Goal: Task Accomplishment & Management: Use online tool/utility

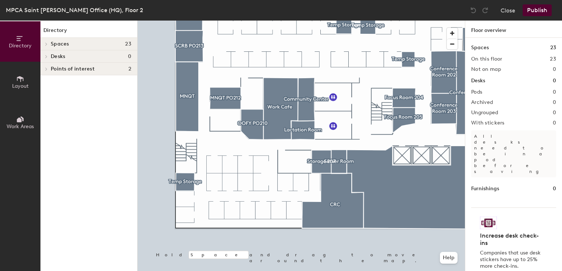
click at [31, 81] on button "Layout" at bounding box center [20, 82] width 40 height 40
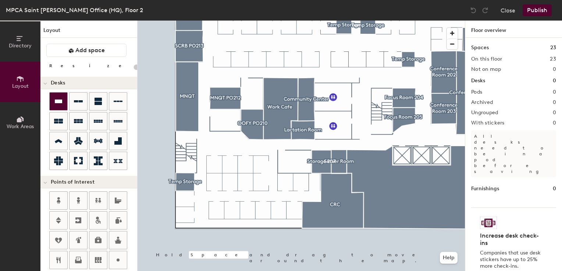
click at [53, 98] on div at bounding box center [59, 102] width 18 height 18
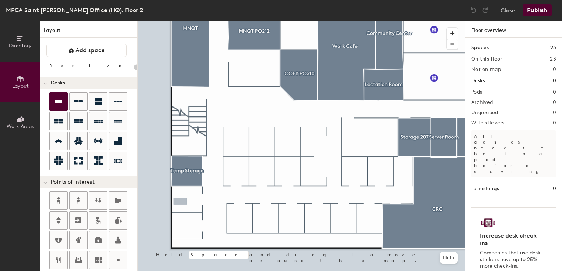
type input "100"
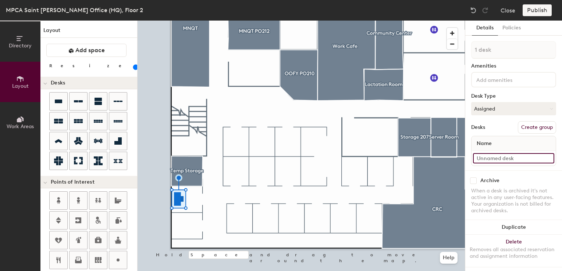
click at [492, 156] on input at bounding box center [513, 158] width 81 height 10
type input "02WS030"
click at [509, 109] on button "Assigned" at bounding box center [513, 108] width 85 height 13
click at [490, 155] on div "Hoteled" at bounding box center [508, 153] width 74 height 11
click at [525, 125] on button "Create group" at bounding box center [536, 127] width 38 height 12
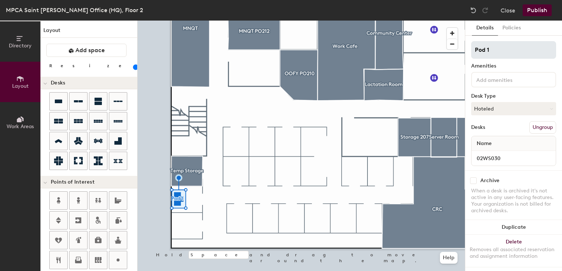
click at [442, 54] on div "Directory Layout Work Areas Layout Add space Resize Desks Points of Interest Fu…" at bounding box center [281, 146] width 562 height 251
type input "DU2030"
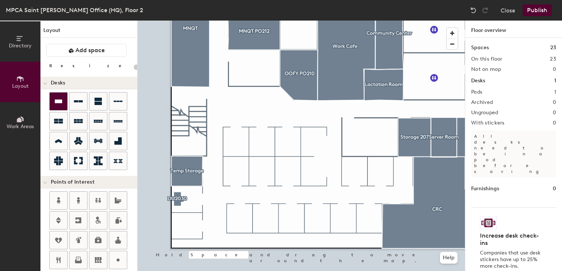
click at [57, 99] on icon at bounding box center [58, 101] width 9 height 9
type input "100"
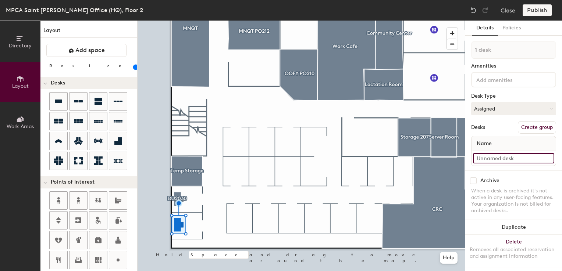
click at [485, 155] on input at bounding box center [513, 158] width 81 height 10
type input "02WS029"
click at [510, 103] on button "Assigned" at bounding box center [513, 108] width 85 height 13
click at [490, 151] on div "Hoteled" at bounding box center [508, 153] width 74 height 11
click at [529, 124] on button "Create group" at bounding box center [536, 127] width 38 height 12
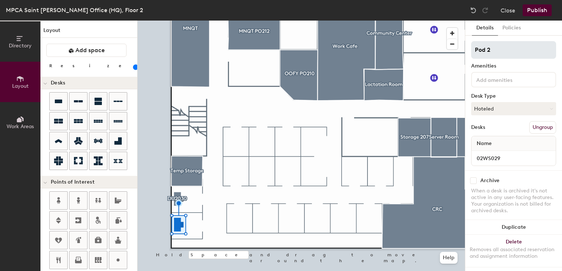
click at [402, 46] on div "Directory Layout Work Areas Layout Add space Resize Desks Points of Interest Fu…" at bounding box center [281, 146] width 562 height 251
type input "DU2029"
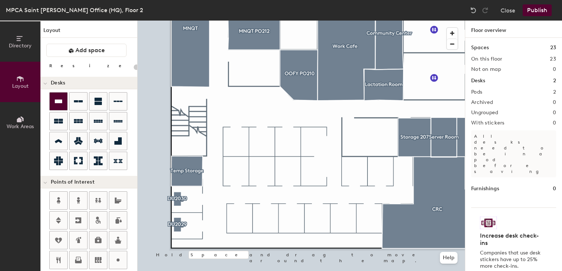
click at [57, 100] on icon at bounding box center [58, 102] width 7 height 4
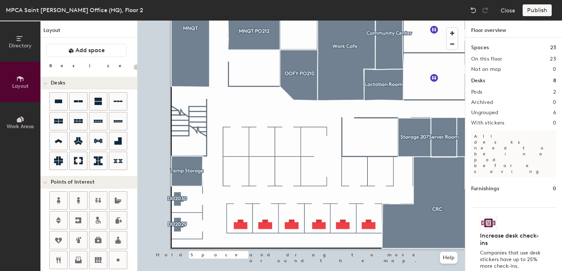
type input "100"
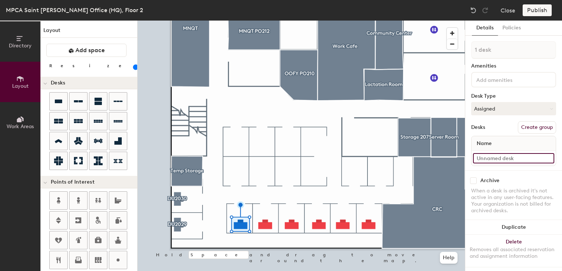
click at [503, 155] on input at bounding box center [513, 158] width 81 height 10
type input "02WS028"
click at [496, 108] on button "Assigned" at bounding box center [513, 108] width 85 height 13
click at [487, 154] on div "Hoteled" at bounding box center [508, 153] width 74 height 11
click at [524, 128] on button "Create group" at bounding box center [536, 127] width 38 height 12
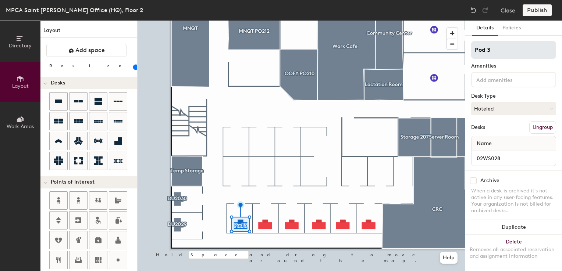
click at [436, 52] on div "Directory Layout Work Areas Layout Add space Resize Desks Points of Interest Fu…" at bounding box center [281, 146] width 562 height 251
type input "DU2028"
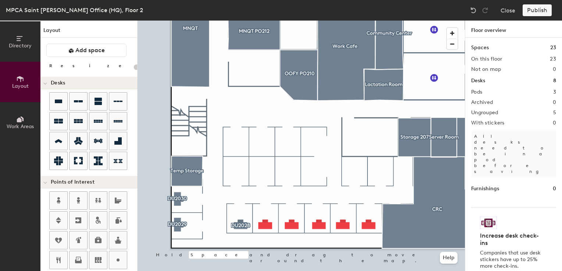
type input "100"
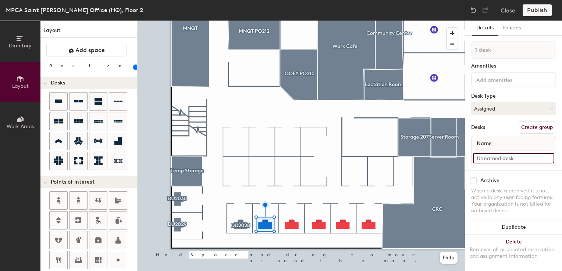
click at [491, 157] on input at bounding box center [513, 158] width 81 height 10
type input "02WS026"
click at [517, 109] on button "Assigned" at bounding box center [513, 108] width 85 height 13
click at [483, 156] on div "Hoteled" at bounding box center [508, 153] width 74 height 11
click at [524, 129] on button "Create group" at bounding box center [536, 127] width 38 height 12
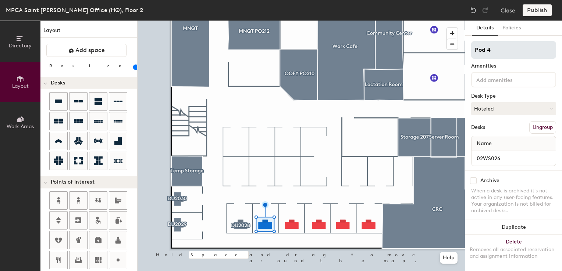
click at [417, 53] on div "Directory Layout Work Areas Layout Add space Resize Desks Points of Interest Fu…" at bounding box center [281, 146] width 562 height 251
type input "DU2026"
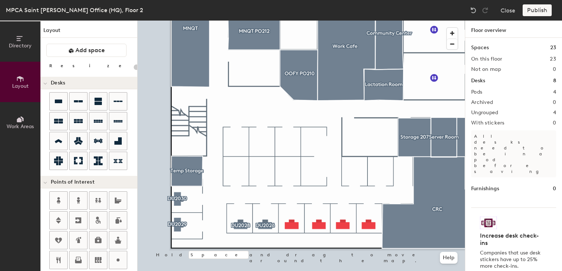
type input "100"
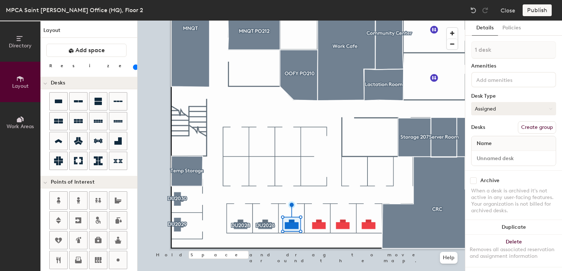
click at [496, 110] on button "Assigned" at bounding box center [513, 108] width 85 height 13
click at [494, 150] on div "Hoteled" at bounding box center [508, 153] width 74 height 11
click at [485, 156] on input at bounding box center [513, 158] width 81 height 10
type input "02WS024"
click at [523, 126] on button "Create group" at bounding box center [536, 127] width 38 height 12
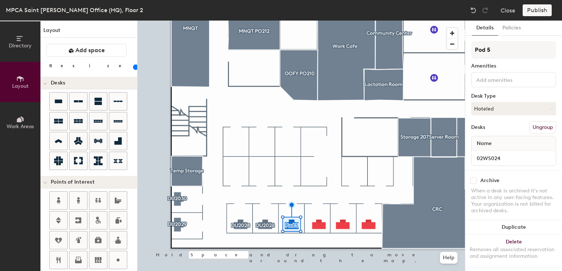
click at [453, 51] on div "Directory Layout Work Areas Layout Add space Resize Desks Points of Interest Fu…" at bounding box center [281, 146] width 562 height 251
type input "DU2024"
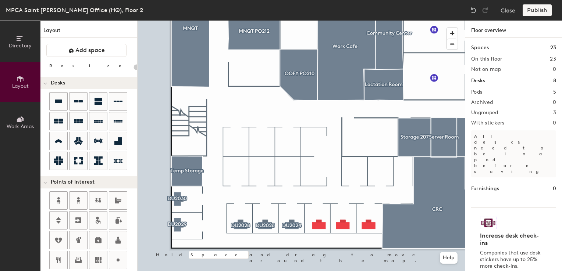
type input "100"
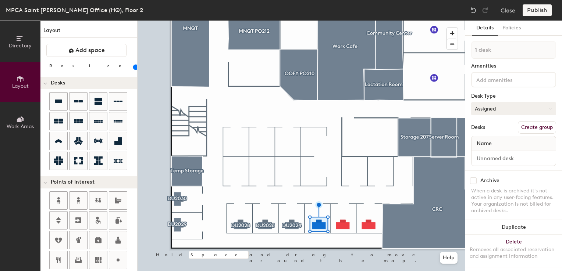
click at [488, 110] on button "Assigned" at bounding box center [513, 108] width 85 height 13
click at [482, 155] on div "Hoteled" at bounding box center [508, 153] width 74 height 11
click at [485, 154] on input at bounding box center [513, 158] width 81 height 10
type input "02WS022"
click at [501, 108] on button "Hoteled" at bounding box center [513, 108] width 85 height 13
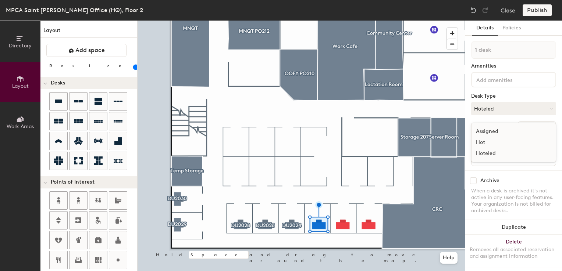
click at [488, 155] on div "Hoteled" at bounding box center [508, 153] width 74 height 11
click at [527, 125] on button "Create group" at bounding box center [536, 127] width 38 height 12
click at [401, 52] on div "Directory Layout Work Areas Layout Add space Resize Desks Points of Interest Fu…" at bounding box center [281, 146] width 562 height 251
type input "DU2022"
type input "100"
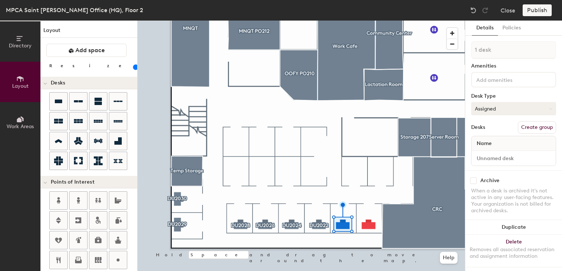
click at [487, 108] on button "Assigned" at bounding box center [513, 108] width 85 height 13
click at [484, 153] on div "Hoteled" at bounding box center [508, 153] width 74 height 11
click at [488, 159] on input at bounding box center [513, 158] width 81 height 10
type input "02WS020"
click at [520, 126] on button "Create group" at bounding box center [536, 127] width 38 height 12
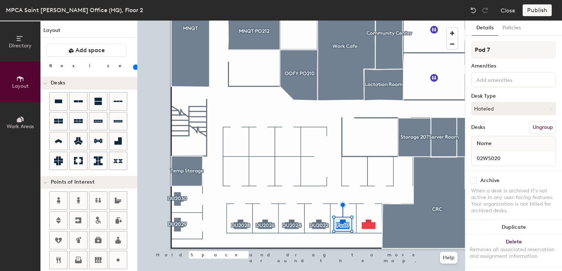
click at [353, 44] on div "Directory Layout Work Areas Layout Add space Resize Desks Points of Interest Fu…" at bounding box center [281, 146] width 562 height 251
type input "DU2020"
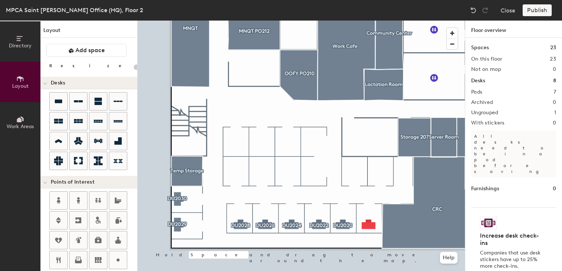
type input "100"
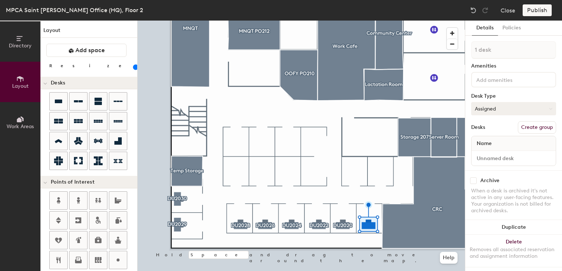
click at [507, 112] on button "Assigned" at bounding box center [513, 108] width 85 height 13
click at [483, 154] on div "Hoteled" at bounding box center [508, 153] width 74 height 11
click at [498, 159] on input at bounding box center [513, 158] width 81 height 10
type input "02WS018"
click at [522, 127] on button "Create group" at bounding box center [536, 127] width 38 height 12
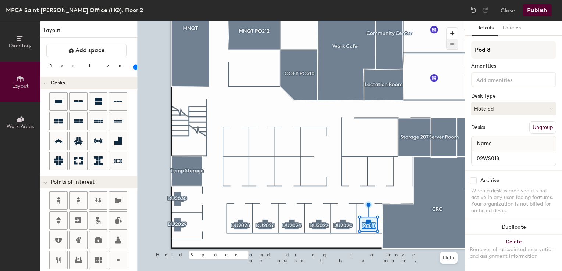
click at [439, 48] on div "Directory Layout Work Areas Layout Add space Resize Desks Points of Interest Fu…" at bounding box center [281, 146] width 562 height 251
type input "DU2018"
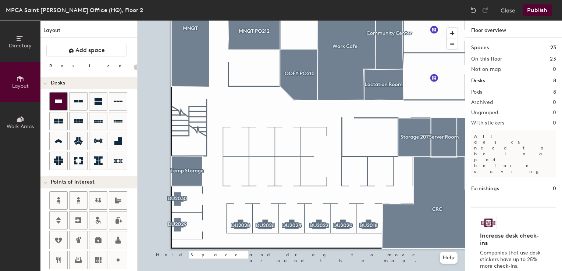
click at [56, 97] on icon at bounding box center [58, 101] width 9 height 9
type input "100"
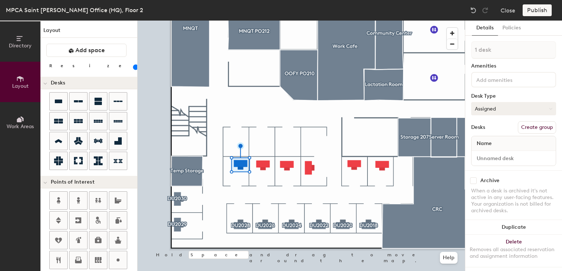
click at [482, 108] on button "Assigned" at bounding box center [513, 108] width 85 height 13
click at [479, 154] on div "Hoteled" at bounding box center [508, 153] width 74 height 11
click at [482, 158] on input at bounding box center [513, 158] width 81 height 10
type input "02WS027"
click at [517, 126] on button "Create group" at bounding box center [536, 127] width 38 height 12
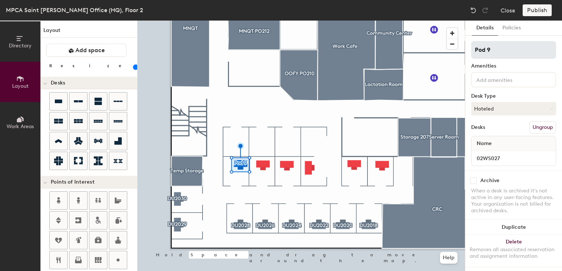
click at [375, 39] on div "Directory Layout Work Areas Layout Add space Resize Desks Points of Interest Fu…" at bounding box center [281, 146] width 562 height 251
type input "DU2027"
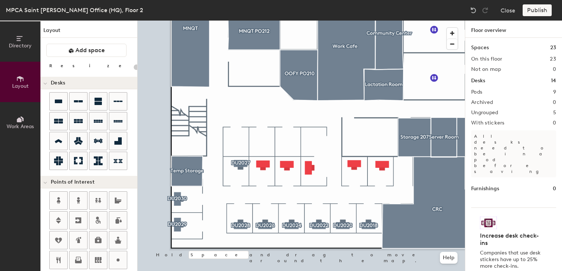
type input "100"
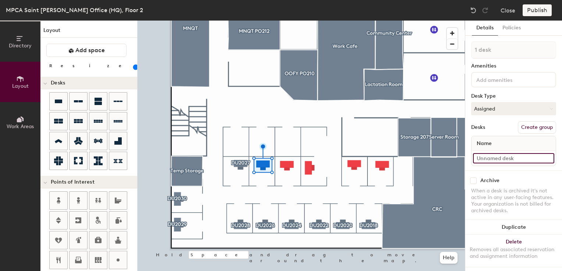
click at [489, 158] on input at bounding box center [513, 158] width 81 height 10
type input "02WS025"
click at [497, 110] on button "Assigned" at bounding box center [513, 108] width 85 height 13
click at [492, 150] on div "Hoteled" at bounding box center [508, 153] width 74 height 11
click at [528, 133] on div "1 desk Amenities Desk Type Hoteled Desks Create group Name 02WS025" at bounding box center [513, 105] width 85 height 129
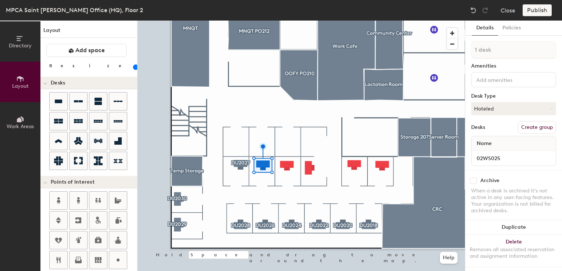
click at [528, 121] on button "Create group" at bounding box center [536, 127] width 38 height 12
click at [329, 27] on div "Directory Layout Work Areas Layout Add space Resize Desks Points of Interest Fu…" at bounding box center [281, 146] width 562 height 251
type input "DU2025"
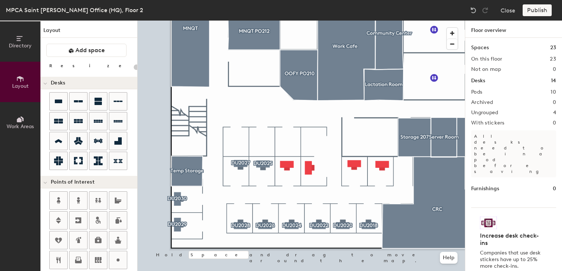
type input "100"
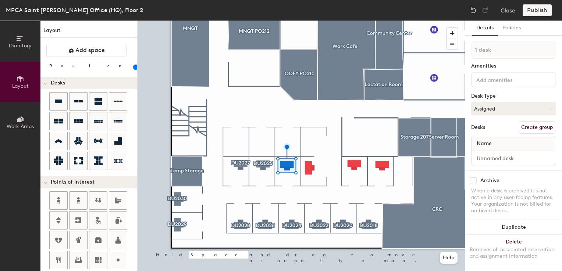
click at [488, 101] on div "1 desk Amenities Desk Type Assigned Desks Create group Name" at bounding box center [513, 105] width 85 height 129
click at [487, 105] on button "Assigned" at bounding box center [513, 108] width 85 height 13
click at [481, 151] on div "Hoteled" at bounding box center [508, 153] width 74 height 11
click at [482, 157] on input at bounding box center [513, 158] width 81 height 10
type input "02WS023"
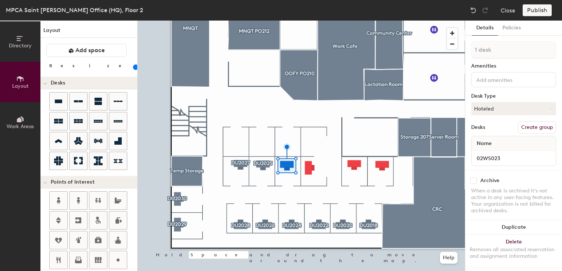
click at [520, 130] on button "Create group" at bounding box center [536, 127] width 38 height 12
click at [368, 47] on div "Directory Layout Work Areas Layout Add space Resize Desks Points of Interest Fu…" at bounding box center [281, 146] width 562 height 251
type input "DU2023"
click at [495, 112] on button "Assigned" at bounding box center [513, 108] width 85 height 13
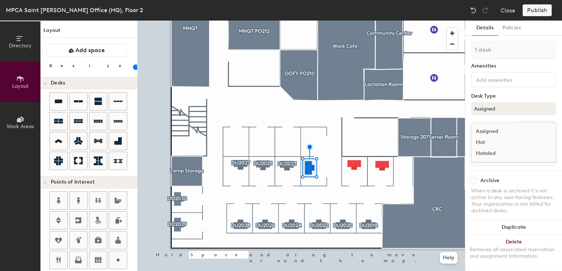
click at [486, 155] on div "Hoteled" at bounding box center [508, 153] width 74 height 11
click at [491, 158] on input at bounding box center [513, 158] width 81 height 10
type input "02WS021"
click at [519, 127] on button "Create group" at bounding box center [536, 127] width 38 height 12
click at [450, 50] on div "Directory Layout Work Areas Layout Add space Resize Desks Points of Interest Fu…" at bounding box center [281, 146] width 562 height 251
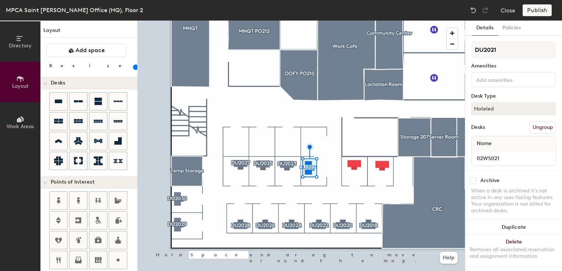
type input "DU2021"
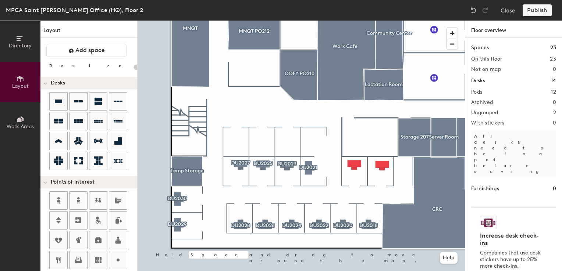
type input "100"
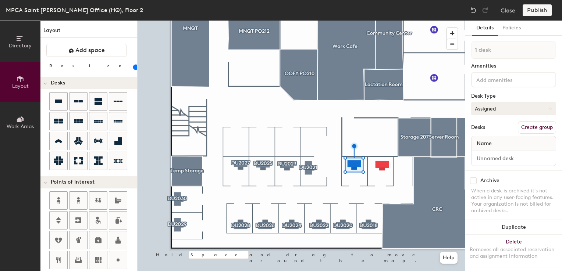
click at [494, 113] on button "Assigned" at bounding box center [513, 108] width 85 height 13
click at [483, 153] on div "Hoteled" at bounding box center [508, 153] width 74 height 11
click at [484, 157] on input at bounding box center [513, 158] width 81 height 10
type input "02WS019"
click at [528, 129] on button "Create group" at bounding box center [536, 127] width 38 height 12
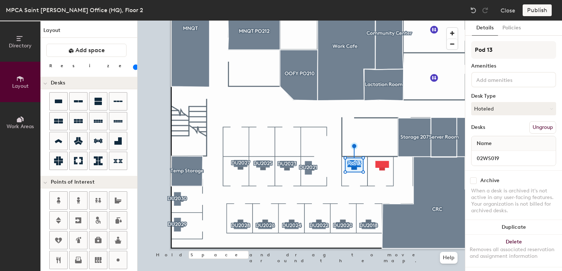
click at [435, 50] on div "Directory Layout Work Areas Layout Add space Resize Desks Points of Interest Fu…" at bounding box center [281, 146] width 562 height 251
type input "d"
type input "DU2019"
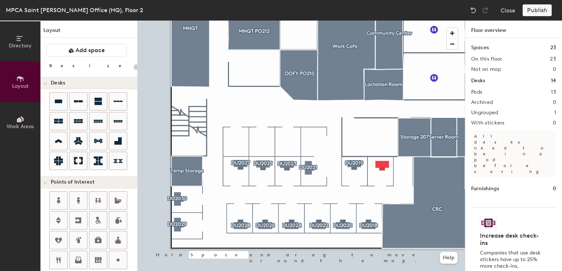
type input "100"
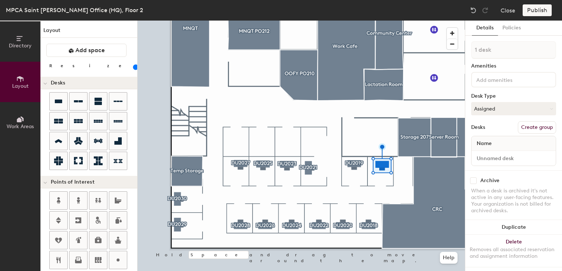
click at [488, 115] on div "1 desk Amenities Desk Type Assigned Desks Create group Name" at bounding box center [513, 105] width 85 height 129
click at [490, 110] on button "Assigned" at bounding box center [513, 108] width 85 height 13
click at [483, 156] on div "Hoteled" at bounding box center [508, 153] width 74 height 11
click at [483, 159] on input at bounding box center [513, 158] width 81 height 10
type input "02WS017"
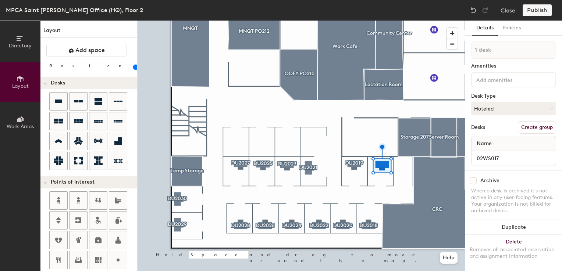
click at [524, 124] on button "Create group" at bounding box center [536, 127] width 38 height 12
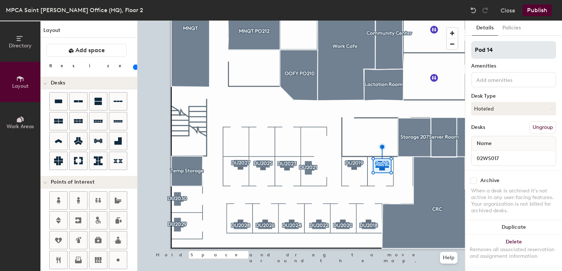
click at [448, 49] on div "Directory Layout Work Areas Layout Add space Resize Desks Points of Interest Fu…" at bounding box center [281, 146] width 562 height 251
type input "DU2017"
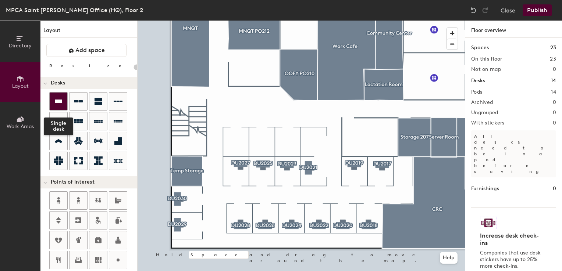
click at [50, 98] on div at bounding box center [59, 102] width 18 height 18
type input "100"
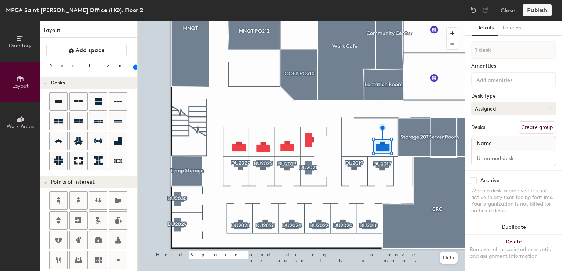
click at [485, 110] on button "Assigned" at bounding box center [513, 108] width 85 height 13
click at [485, 153] on div "Hoteled" at bounding box center [508, 153] width 74 height 11
click at [485, 154] on input at bounding box center [513, 158] width 81 height 10
type input "02PO208"
click at [535, 127] on button "Create group" at bounding box center [536, 127] width 38 height 12
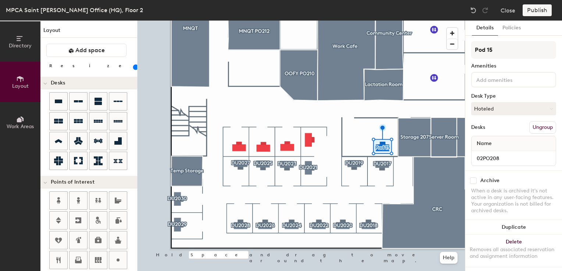
click at [454, 51] on div "Directory Layout Work Areas Layout Add space Resize Desks Points of Interest Fu…" at bounding box center [281, 146] width 562 height 251
type input "Office - DU2208"
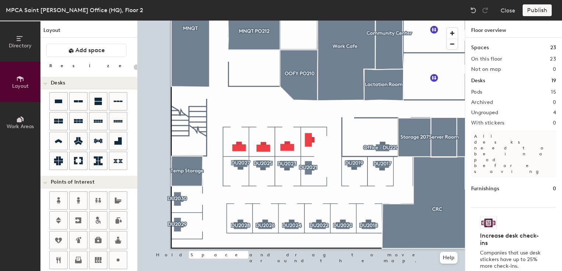
type input "100"
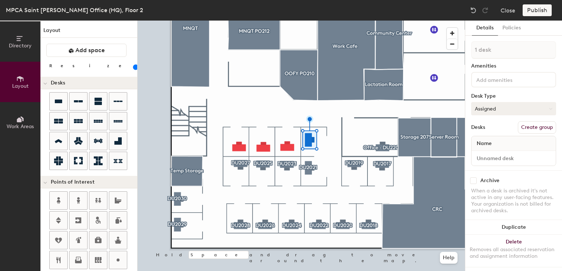
click at [490, 109] on button "Assigned" at bounding box center [513, 108] width 85 height 13
click at [488, 156] on div "Hoteled" at bounding box center [508, 153] width 74 height 11
click at [488, 157] on input at bounding box center [513, 158] width 81 height 10
type input "02WS032"
click at [541, 125] on button "Create group" at bounding box center [536, 127] width 38 height 12
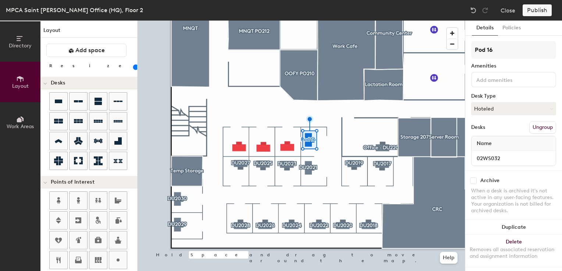
click at [401, 36] on div "Directory Layout Work Areas Layout Add space Resize Desks Points of Interest Fu…" at bounding box center [281, 146] width 562 height 251
type input "DU2032"
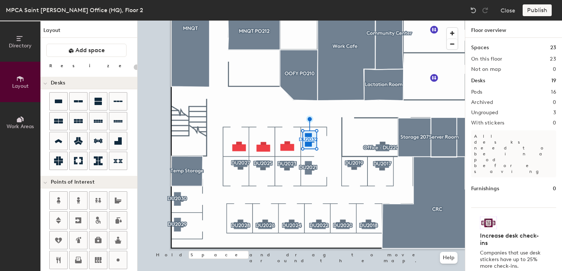
type input "100"
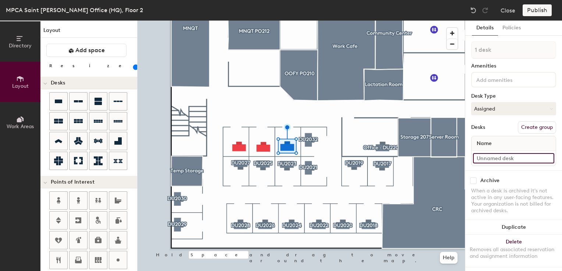
click at [494, 158] on input at bounding box center [513, 158] width 81 height 10
type input "02WS033"
click at [494, 110] on button "Assigned" at bounding box center [513, 108] width 85 height 13
click at [488, 154] on div "Hoteled" at bounding box center [508, 153] width 74 height 11
click at [538, 127] on button "Create group" at bounding box center [536, 127] width 38 height 12
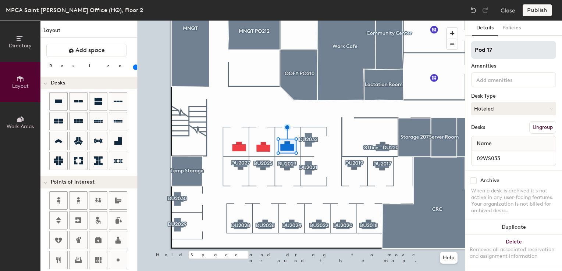
click at [412, 44] on div "Directory Layout Work Areas Layout Add space Resize Desks Points of Interest Fu…" at bounding box center [281, 146] width 562 height 251
type input "DU2033"
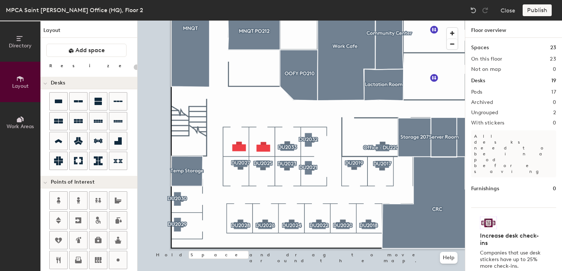
type input "100"
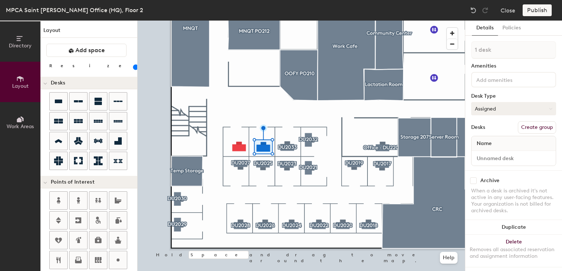
click at [494, 105] on button "Assigned" at bounding box center [513, 108] width 85 height 13
click at [497, 156] on div "Hoteled" at bounding box center [508, 153] width 74 height 11
click at [490, 160] on input at bounding box center [513, 158] width 81 height 10
type input "02WS034"
click at [530, 129] on button "Create group" at bounding box center [536, 127] width 38 height 12
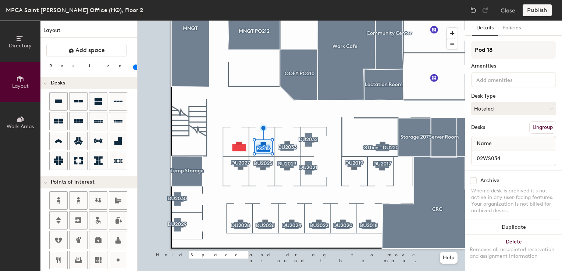
click at [431, 60] on div "Directory Layout Work Areas Layout Add space Resize Desks Points of Interest Fu…" at bounding box center [281, 146] width 562 height 251
type input "DU2034"
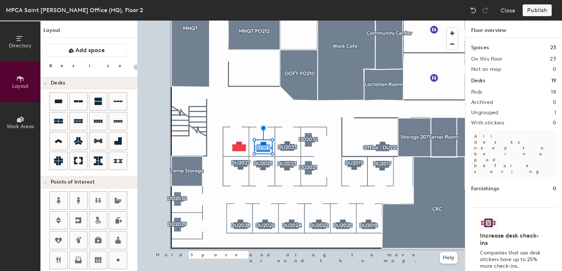
type input "100"
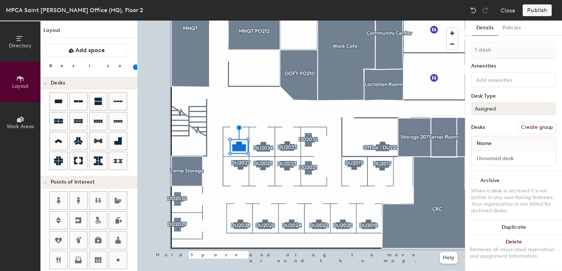
click at [502, 108] on button "Assigned" at bounding box center [513, 108] width 85 height 13
click at [490, 151] on div "Hoteled" at bounding box center [508, 153] width 74 height 11
click at [492, 158] on input at bounding box center [513, 158] width 81 height 10
type input "02WS035"
click at [529, 123] on button "Create group" at bounding box center [536, 127] width 38 height 12
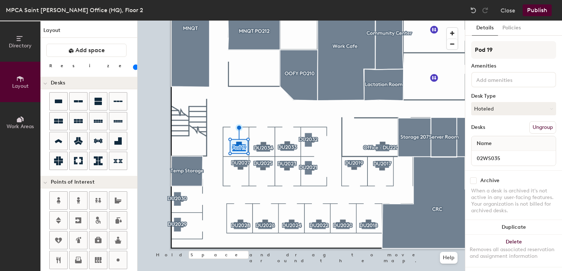
click at [442, 49] on div "Directory Layout Work Areas Layout Add space Resize Desks Points of Interest Fu…" at bounding box center [281, 146] width 562 height 251
type input "DU2035"
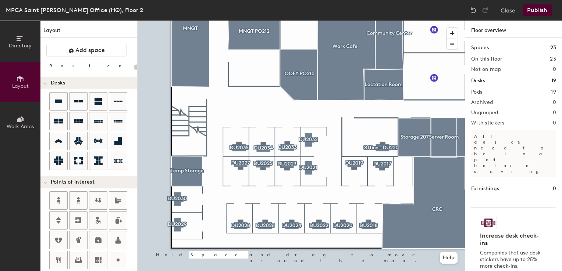
type input "20"
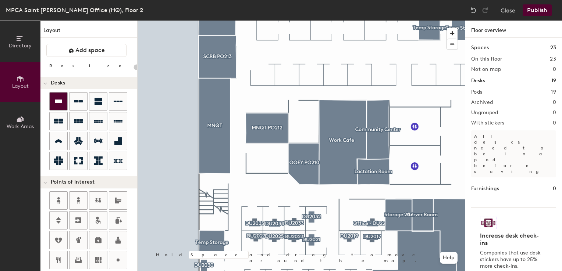
click at [62, 103] on icon at bounding box center [58, 101] width 9 height 9
type input "100"
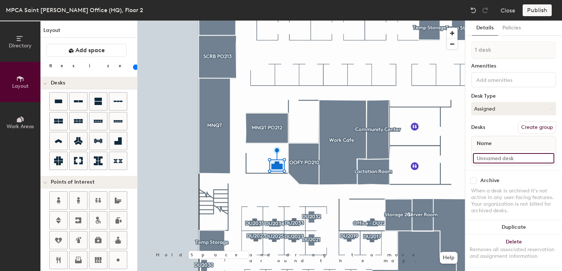
click at [505, 156] on input at bounding box center [513, 158] width 81 height 10
type input "02PO211"
click at [513, 108] on button "Assigned" at bounding box center [513, 108] width 85 height 13
click at [487, 154] on div "Hoteled" at bounding box center [508, 153] width 74 height 11
click at [520, 123] on button "Create group" at bounding box center [536, 127] width 38 height 12
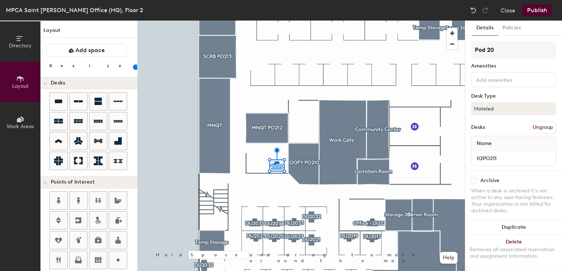
click at [453, 51] on div "Directory Layout Work Areas Layout Add space Resize Desks Points of Interest Fu…" at bounding box center [281, 146] width 562 height 251
type input "Office - DU2211"
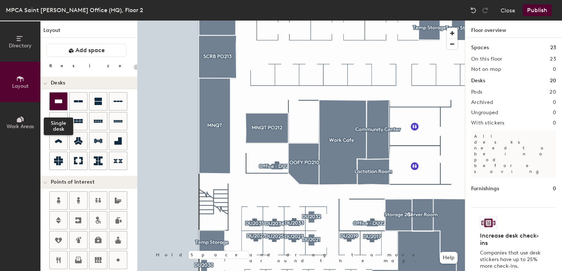
click at [59, 99] on icon at bounding box center [58, 101] width 9 height 9
type input "100"
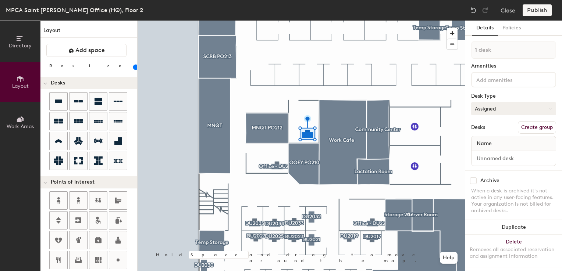
click at [496, 112] on button "Assigned" at bounding box center [513, 108] width 85 height 13
click at [484, 151] on div "Hoteled" at bounding box center [508, 153] width 74 height 11
click at [486, 157] on input at bounding box center [513, 158] width 81 height 10
type input "02PO214"
click at [517, 124] on button "Create group" at bounding box center [536, 127] width 38 height 12
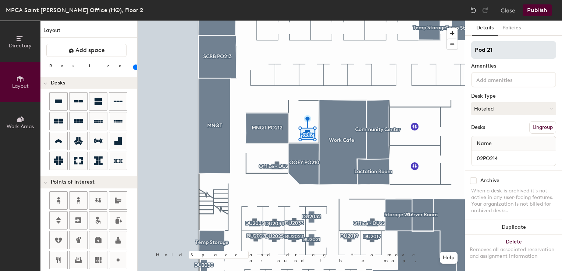
click at [400, 53] on div "Directory Layout Work Areas Layout Add space Resize Desks Points of Interest Fu…" at bounding box center [281, 146] width 562 height 251
type input "Office - DU2214"
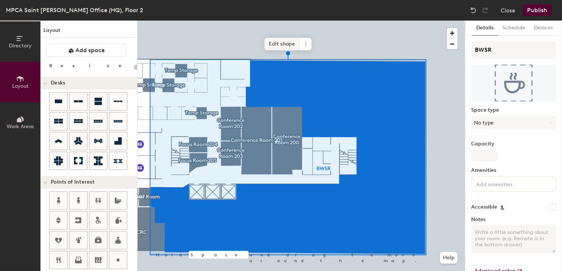
click at [284, 43] on span "Edit shape" at bounding box center [281, 44] width 35 height 12
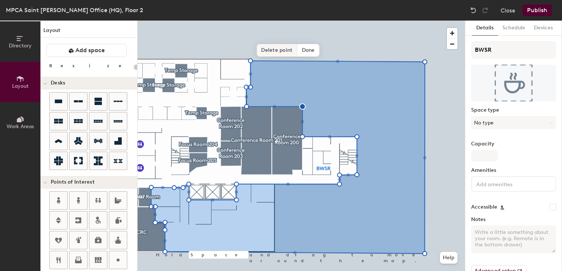
click at [271, 50] on span "Delete point" at bounding box center [277, 50] width 40 height 12
click at [277, 48] on span "Delete point" at bounding box center [277, 50] width 40 height 12
click at [273, 51] on span "Delete point" at bounding box center [277, 50] width 40 height 12
click at [265, 55] on span "Delete point" at bounding box center [277, 50] width 40 height 12
click at [269, 51] on span "Delete point" at bounding box center [277, 50] width 40 height 12
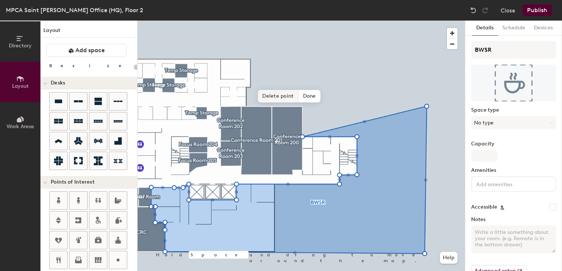
click at [290, 96] on span "Delete point" at bounding box center [278, 96] width 40 height 12
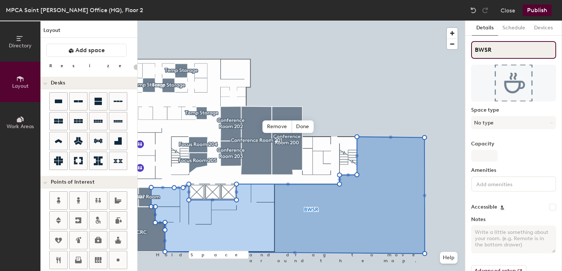
click at [505, 50] on input "BWSR" at bounding box center [513, 50] width 85 height 18
type input "20"
type input "BWSR"
type input "20"
type input "BWSR South"
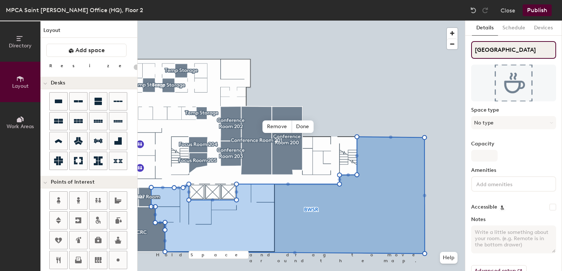
type input "20"
type input "BWSR South"
click at [305, 126] on span "Done" at bounding box center [302, 127] width 22 height 12
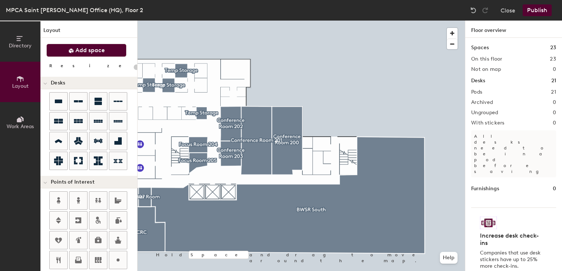
click at [74, 49] on button "Add space" at bounding box center [86, 50] width 80 height 13
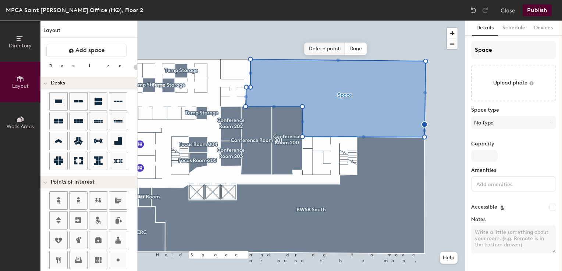
click at [320, 49] on span "Delete point" at bounding box center [324, 49] width 40 height 12
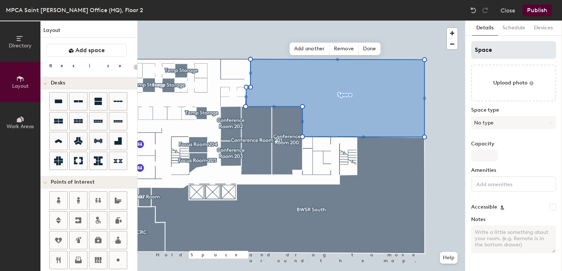
type input "20"
click at [434, 53] on div "Directory Layout Work Areas Layout Add space Resize Desks Points of Interest Fu…" at bounding box center [281, 146] width 562 height 251
type input "B"
type input "20"
type input "BW"
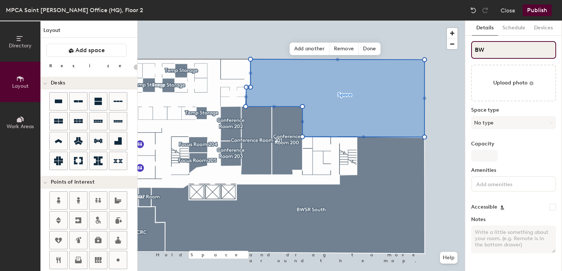
type input "20"
type input "BWS"
type input "20"
type input "BWSR"
type input "20"
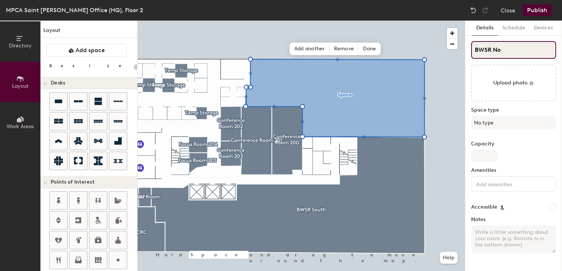
type input "BWSR Nor"
type input "20"
type input "BWSR North"
type input "20"
type input "BWSR North"
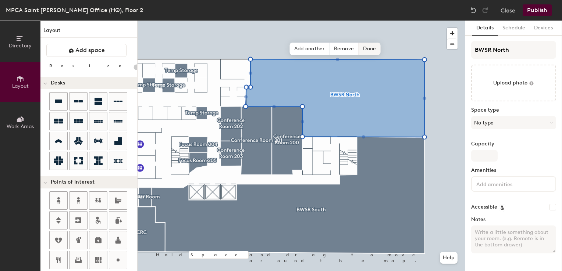
click at [370, 47] on span "Done" at bounding box center [369, 49] width 22 height 12
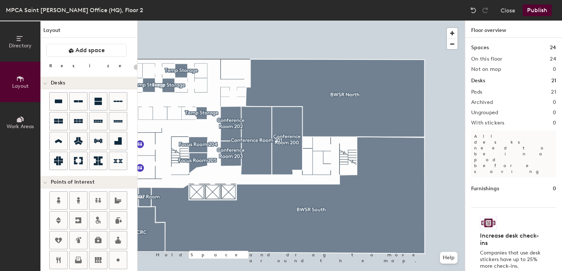
type input "20"
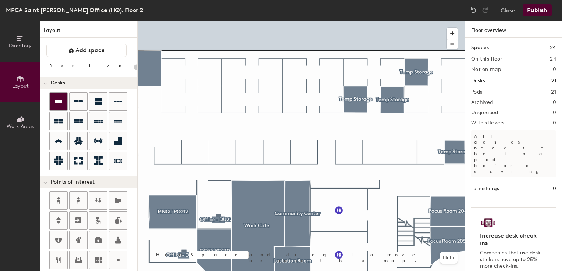
click at [62, 103] on icon at bounding box center [58, 101] width 9 height 9
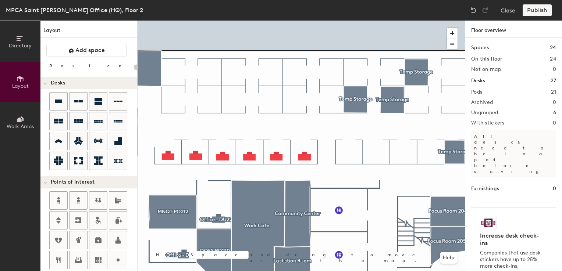
type input "100"
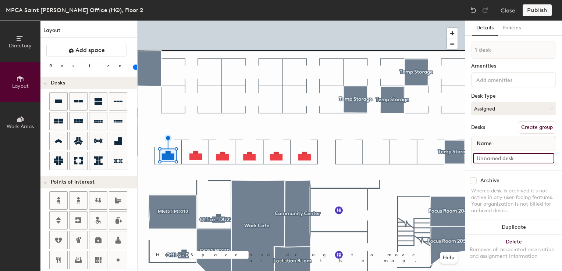
click at [499, 154] on input at bounding box center [513, 158] width 81 height 10
click at [487, 105] on button "Assigned" at bounding box center [513, 108] width 85 height 13
click at [488, 155] on div "Hoteled" at bounding box center [508, 153] width 74 height 11
click at [489, 162] on input at bounding box center [513, 158] width 81 height 10
type input "02WS043"
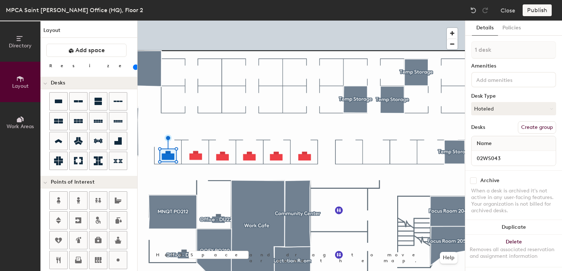
click at [525, 126] on button "Create group" at bounding box center [536, 127] width 38 height 12
drag, startPoint x: 498, startPoint y: 48, endPoint x: 465, endPoint y: 51, distance: 33.2
click at [465, 51] on div "Details Policies Pod 22 Amenities Desk Type Hoteled Desks Ungroup Name 02WS043 …" at bounding box center [513, 146] width 97 height 251
type input "DU2043"
click at [509, 110] on button "Assigned" at bounding box center [513, 108] width 85 height 13
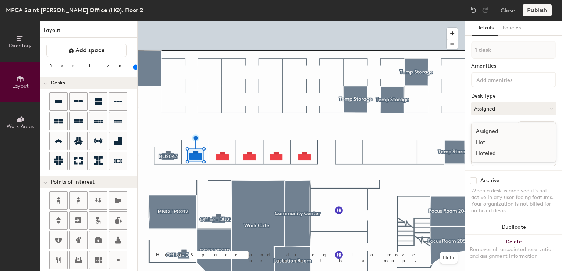
click at [490, 152] on div "Hoteled" at bounding box center [508, 153] width 74 height 11
click at [489, 158] on input at bounding box center [513, 158] width 81 height 10
type input "02WS044"
click at [531, 123] on button "Create group" at bounding box center [536, 127] width 38 height 12
click at [426, 47] on div "Directory Layout Work Areas Layout Add space Resize Desks Points of Interest Fu…" at bounding box center [281, 146] width 562 height 251
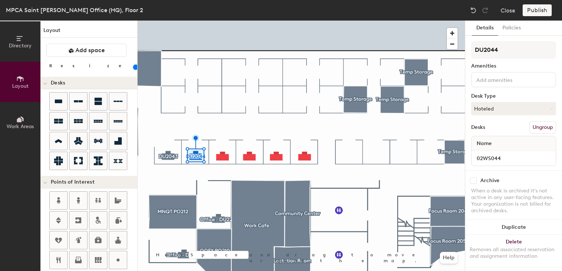
type input "DU2044"
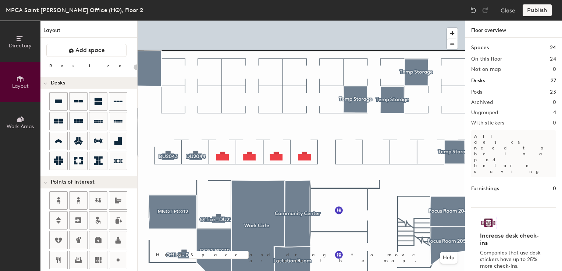
type input "100"
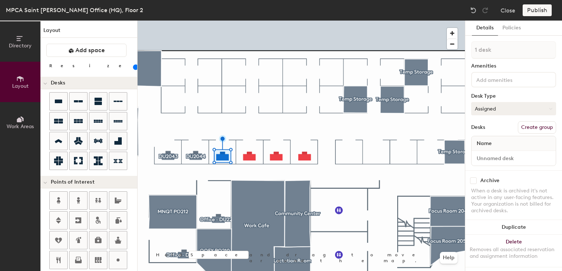
click at [492, 105] on button "Assigned" at bounding box center [513, 108] width 85 height 13
click at [483, 154] on div "Hoteled" at bounding box center [508, 153] width 74 height 11
click at [482, 158] on input at bounding box center [513, 158] width 81 height 10
type input "02WS049"
click at [529, 127] on button "Create group" at bounding box center [536, 127] width 38 height 12
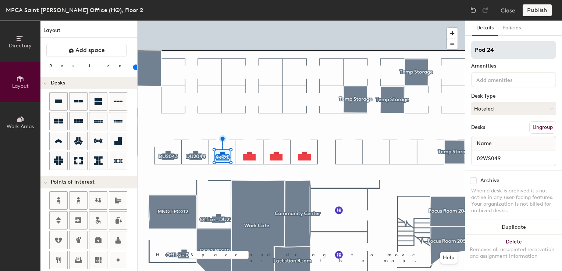
click at [429, 46] on div "Directory Layout Work Areas Layout Add space Resize Desks Points of Interest Fu…" at bounding box center [281, 146] width 562 height 251
type input "DU2049"
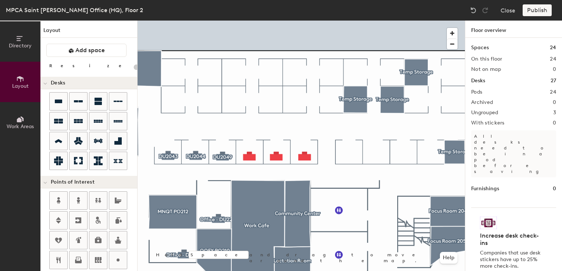
type input "100"
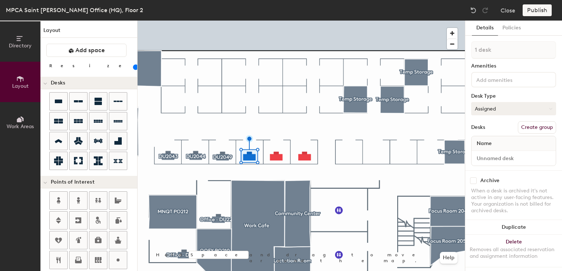
click at [502, 112] on button "Assigned" at bounding box center [513, 108] width 85 height 13
click at [490, 154] on div "Hoteled" at bounding box center [508, 153] width 74 height 11
click at [489, 158] on input at bounding box center [513, 158] width 81 height 10
type input "02WS050"
click at [522, 129] on button "Create group" at bounding box center [536, 127] width 38 height 12
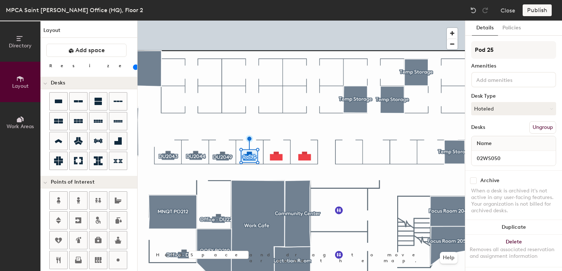
click at [415, 57] on div "Directory Layout Work Areas Layout Add space Resize Desks Points of Interest Fu…" at bounding box center [281, 146] width 562 height 251
type input "DU2050"
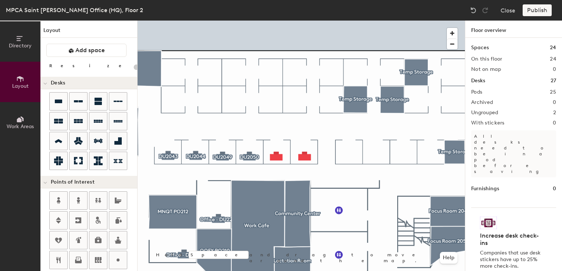
type input "100"
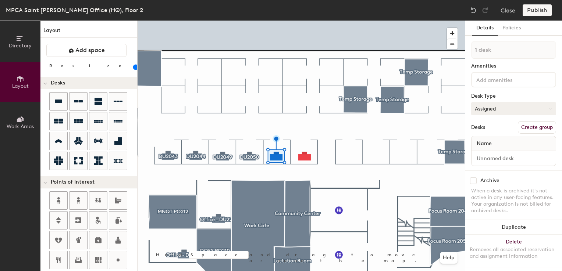
click at [497, 108] on button "Assigned" at bounding box center [513, 108] width 85 height 13
click at [489, 155] on div "Hoteled" at bounding box center [508, 153] width 74 height 11
click at [501, 157] on input at bounding box center [513, 158] width 81 height 10
type input "02WS055"
click at [521, 128] on button "Create group" at bounding box center [536, 127] width 38 height 12
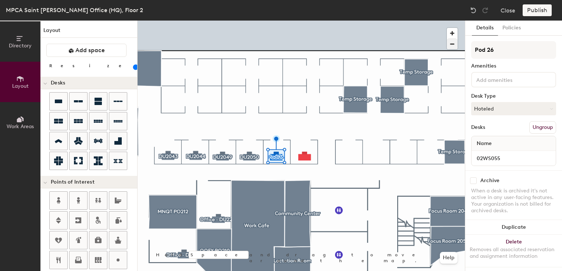
click at [433, 44] on div "Directory Layout Work Areas Layout Add space Resize Desks Points of Interest Fu…" at bounding box center [281, 146] width 562 height 251
type input "DU2055"
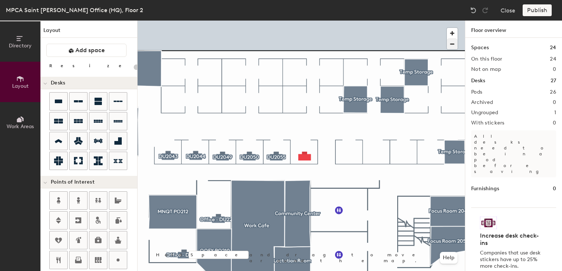
type input "100"
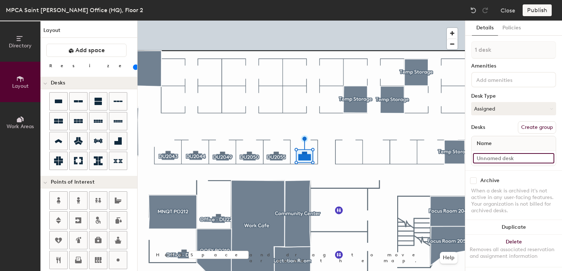
click at [506, 155] on input at bounding box center [513, 158] width 81 height 10
type input "02WS056"
click at [507, 103] on button "Assigned" at bounding box center [513, 108] width 85 height 13
click at [484, 151] on div "Hoteled" at bounding box center [508, 153] width 74 height 11
click at [525, 129] on button "Create group" at bounding box center [536, 127] width 38 height 12
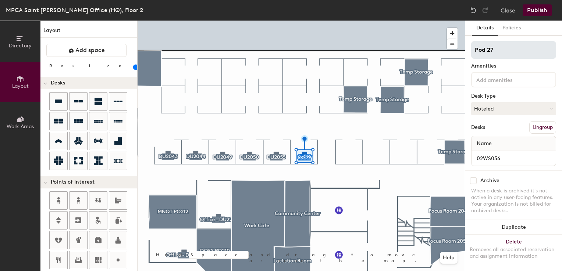
click at [381, 47] on div "Directory Layout Work Areas Layout Add space Resize Desks Points of Interest Fu…" at bounding box center [281, 146] width 562 height 251
type input "DU2056"
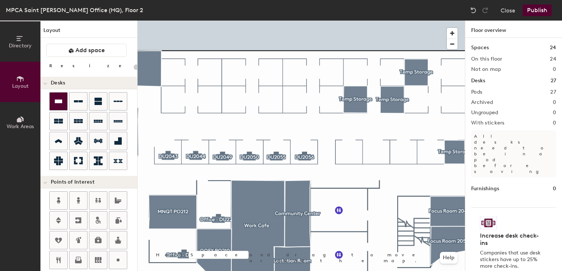
click at [55, 102] on icon at bounding box center [58, 102] width 7 height 4
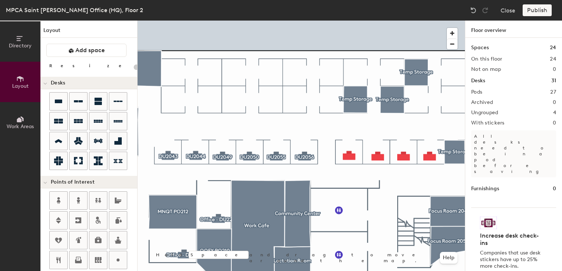
type input "100"
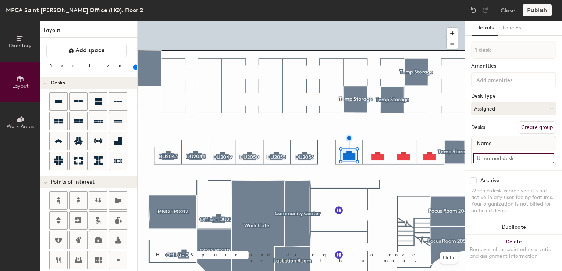
click at [497, 157] on input at bounding box center [513, 158] width 81 height 10
type input "02WS061"
click at [494, 109] on button "Assigned" at bounding box center [513, 108] width 85 height 13
click at [484, 151] on div "Hoteled" at bounding box center [508, 153] width 74 height 11
click at [529, 125] on button "Create group" at bounding box center [536, 127] width 38 height 12
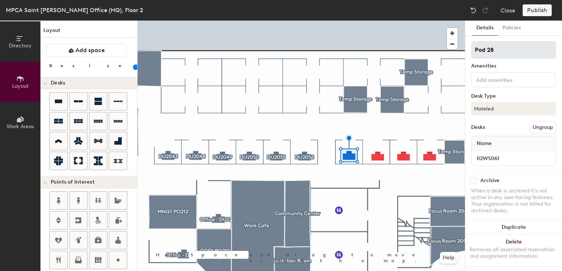
click at [451, 51] on div "Directory Layout Work Areas Layout Add space Resize Desks Points of Interest Fu…" at bounding box center [281, 146] width 562 height 251
type input "DU2061"
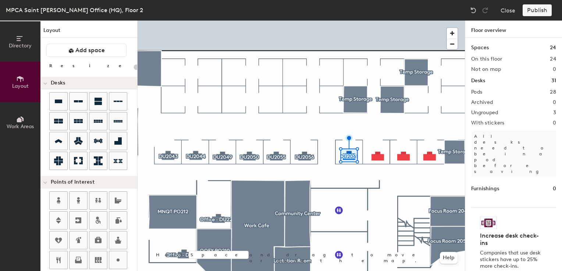
type input "100"
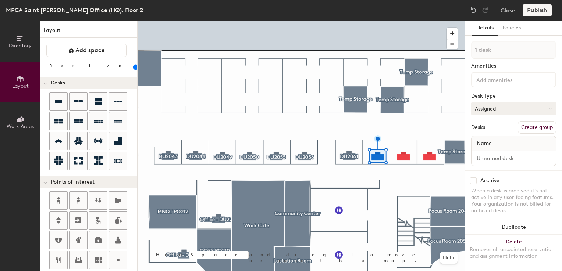
click at [490, 108] on button "Assigned" at bounding box center [513, 108] width 85 height 13
click at [485, 151] on div "Hoteled" at bounding box center [508, 153] width 74 height 11
click at [488, 158] on input at bounding box center [513, 158] width 81 height 10
type input "02WS062"
click at [524, 127] on button "Create group" at bounding box center [536, 127] width 38 height 12
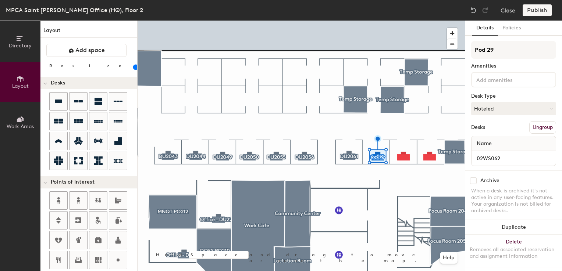
click at [454, 55] on div "Directory Layout Work Areas Layout Add space Resize Desks Points of Interest Fu…" at bounding box center [281, 146] width 562 height 251
type input "DU2062"
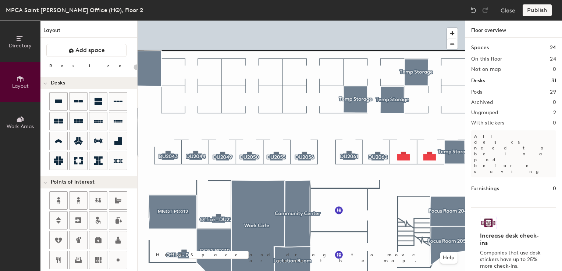
type input "100"
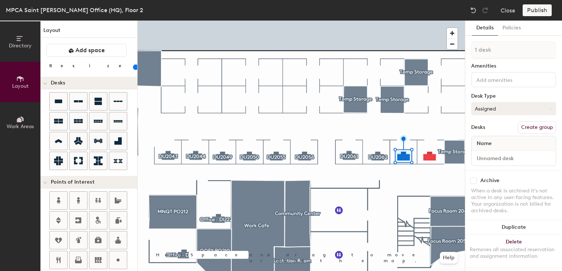
click at [502, 114] on button "Assigned" at bounding box center [513, 108] width 85 height 13
click at [485, 155] on div "Hoteled" at bounding box center [508, 153] width 74 height 11
click at [485, 158] on input at bounding box center [513, 158] width 81 height 10
type input "02WS067"
click at [526, 128] on button "Create group" at bounding box center [536, 127] width 38 height 12
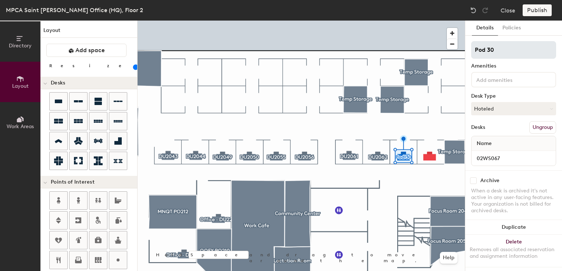
click at [450, 51] on div "Directory Layout Work Areas Layout Add space Resize Desks Points of Interest Fu…" at bounding box center [281, 146] width 562 height 251
type input "DU2067"
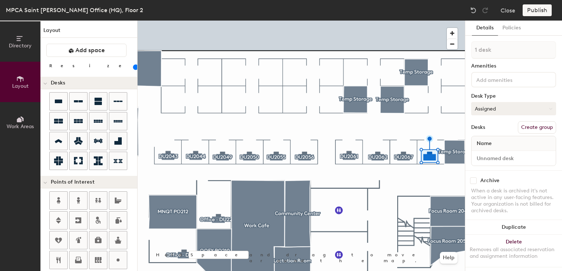
click at [494, 108] on button "Assigned" at bounding box center [513, 108] width 85 height 13
click at [476, 151] on div "Hoteled" at bounding box center [508, 153] width 74 height 11
click at [485, 159] on input at bounding box center [513, 158] width 81 height 10
type input "02WS068"
click at [532, 128] on button "Create group" at bounding box center [536, 127] width 38 height 12
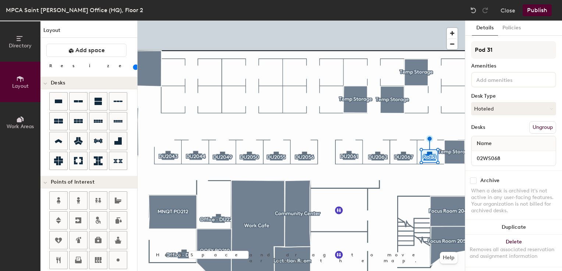
click at [434, 48] on div "Directory Layout Work Areas Layout Add space Resize Desks Points of Interest Fu…" at bounding box center [281, 146] width 562 height 251
type input "DU2068"
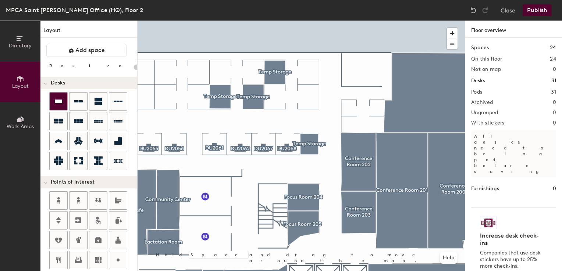
click at [61, 99] on icon at bounding box center [58, 101] width 9 height 9
type input "100"
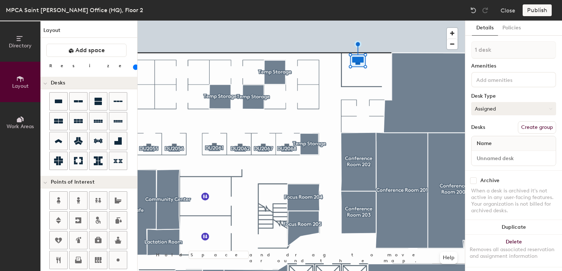
click at [493, 107] on button "Assigned" at bounding box center [513, 108] width 85 height 13
click at [483, 153] on div "Hoteled" at bounding box center [508, 153] width 74 height 11
click at [482, 158] on input at bounding box center [513, 158] width 81 height 10
type input "02PO216"
click at [538, 124] on button "Create group" at bounding box center [536, 127] width 38 height 12
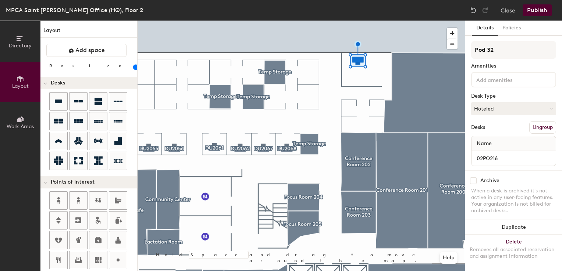
click at [453, 49] on div "Directory Layout Work Areas Layout Add space Resize Desks Points of Interest Fu…" at bounding box center [281, 146] width 562 height 251
type input "Office - DU2216"
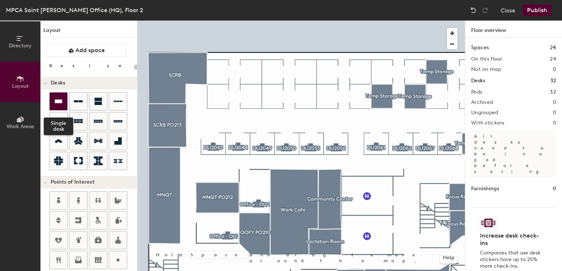
click at [62, 98] on icon at bounding box center [58, 101] width 9 height 9
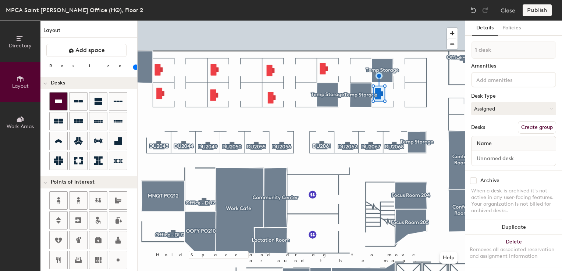
click at [64, 98] on div at bounding box center [59, 102] width 18 height 18
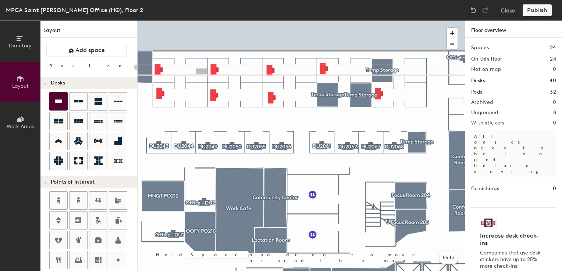
type input "100"
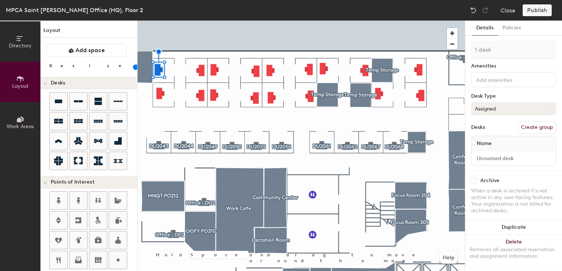
click at [485, 107] on button "Assigned" at bounding box center [513, 108] width 85 height 13
click at [480, 155] on div "Hoteled" at bounding box center [508, 153] width 74 height 11
click at [480, 155] on input at bounding box center [513, 158] width 81 height 10
type input "02WS046"
click at [534, 128] on button "Create group" at bounding box center [536, 127] width 38 height 12
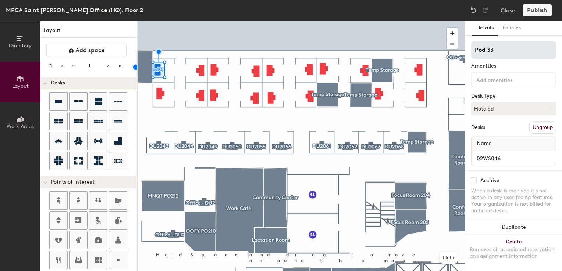
click at [448, 50] on div "Directory Layout Work Areas Layout Add space Resize Desks Points of Interest Fu…" at bounding box center [281, 146] width 562 height 251
type input "DU2046"
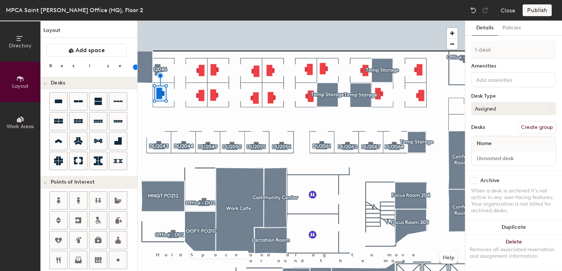
click at [496, 109] on button "Assigned" at bounding box center [513, 108] width 85 height 13
click at [485, 155] on div "Hoteled" at bounding box center [508, 153] width 74 height 11
click at [485, 155] on input at bounding box center [513, 158] width 81 height 10
type input "02WS045"
click at [525, 123] on button "Create group" at bounding box center [536, 127] width 38 height 12
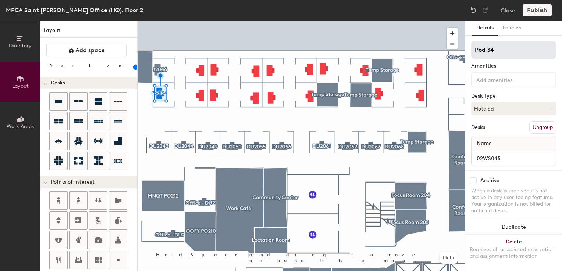
click at [438, 51] on div "Directory Layout Work Areas Layout Add space Resize Desks Points of Interest Fu…" at bounding box center [281, 146] width 562 height 251
type input "DU2045"
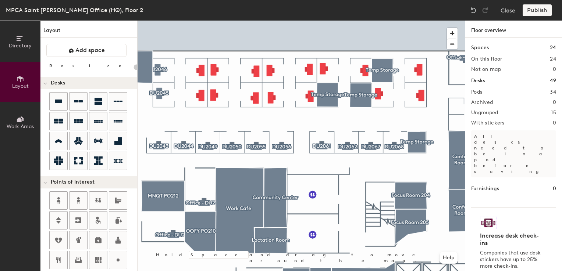
type input "100"
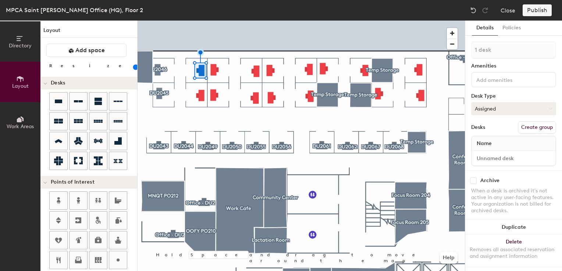
click at [499, 108] on button "Assigned" at bounding box center [513, 108] width 85 height 13
click at [485, 154] on div "Hoteled" at bounding box center [508, 153] width 74 height 11
click at [485, 158] on input at bounding box center [513, 158] width 81 height 10
type input "02WS047"
click at [525, 126] on button "Create group" at bounding box center [536, 127] width 38 height 12
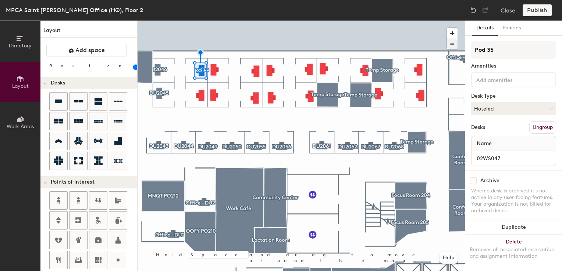
click at [440, 45] on div "Directory Layout Work Areas Layout Add space Resize Desks Points of Interest Fu…" at bounding box center [281, 146] width 562 height 251
type input "DU2047"
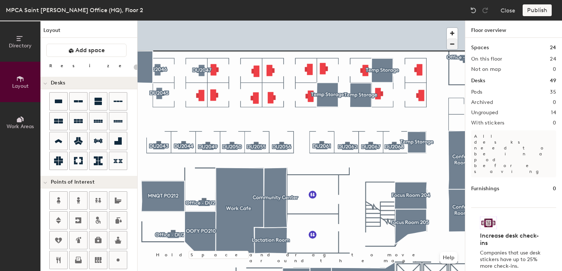
type input "100"
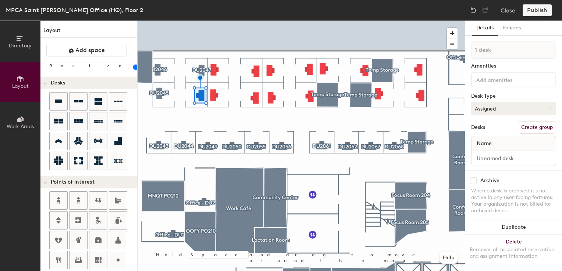
click at [496, 109] on button "Assigned" at bounding box center [513, 108] width 85 height 13
click at [483, 154] on div "Hoteled" at bounding box center [508, 153] width 74 height 11
click at [483, 156] on input at bounding box center [513, 158] width 81 height 10
type input "02WS048"
click at [523, 123] on button "Create group" at bounding box center [536, 127] width 38 height 12
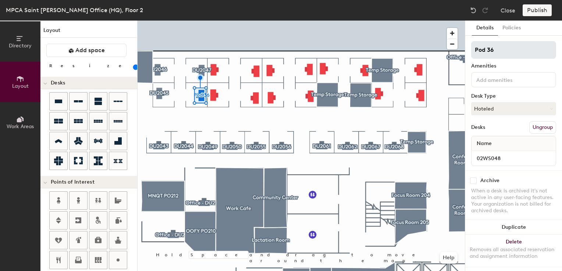
click at [446, 51] on div "Directory Layout Work Areas Layout Add space Resize Desks Points of Interest Fu…" at bounding box center [281, 146] width 562 height 251
type input "DU2048"
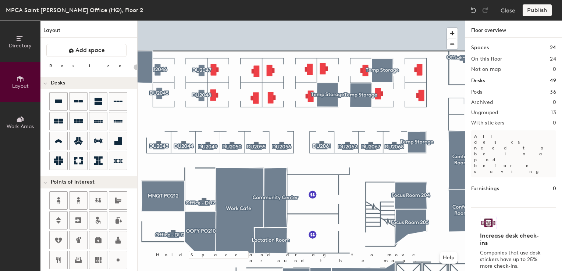
type input "100"
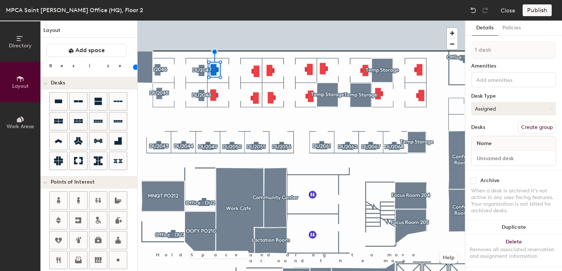
click at [500, 114] on button "Assigned" at bounding box center [513, 108] width 85 height 13
click at [484, 154] on div "Hoteled" at bounding box center [508, 153] width 74 height 11
click at [485, 151] on div at bounding box center [513, 158] width 84 height 15
click at [485, 161] on input at bounding box center [513, 158] width 81 height 10
type input "02WS052"
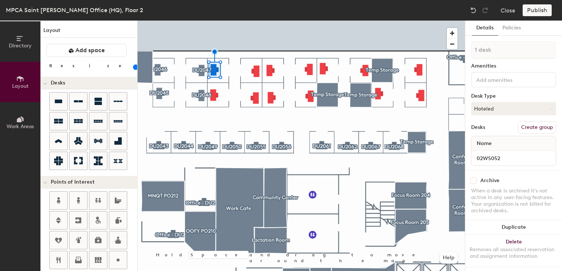
click at [527, 127] on button "Create group" at bounding box center [536, 127] width 38 height 12
click at [434, 51] on div "Directory Layout Work Areas Layout Add space Resize Desks Points of Interest Fu…" at bounding box center [281, 146] width 562 height 251
type input "DU2052"
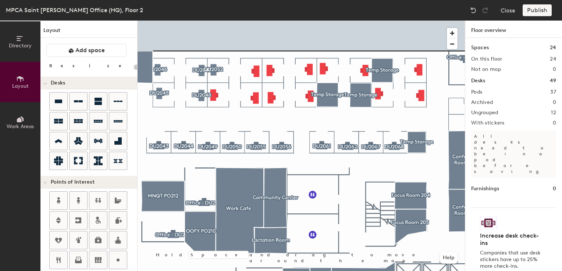
type input "100"
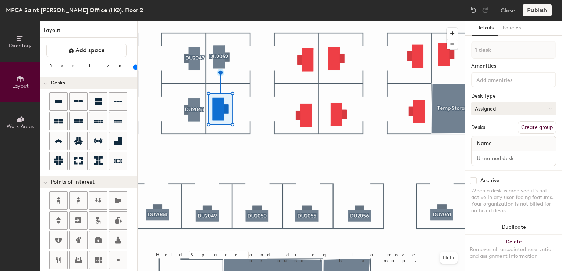
click at [490, 114] on button "Assigned" at bounding box center [513, 108] width 85 height 13
click at [482, 152] on div "Hoteled" at bounding box center [508, 153] width 74 height 11
click at [479, 157] on input at bounding box center [513, 158] width 81 height 10
type input "02WS051"
click at [527, 129] on button "Create group" at bounding box center [536, 127] width 38 height 12
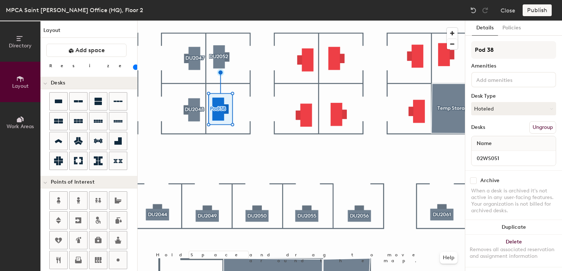
click at [444, 51] on div "Directory Layout Work Areas Layout Add space Resize Desks Points of Interest Fu…" at bounding box center [281, 146] width 562 height 251
type input "DU2051"
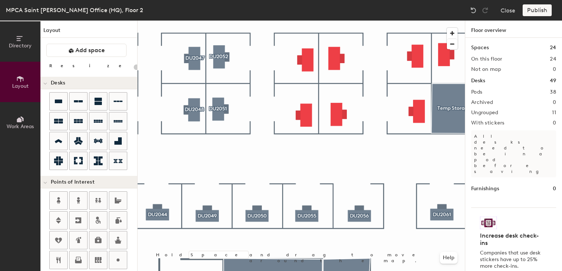
type input "100"
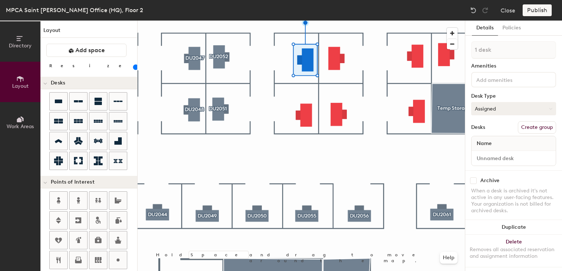
click at [498, 112] on button "Assigned" at bounding box center [513, 108] width 85 height 13
click at [485, 153] on div "Hoteled" at bounding box center [508, 153] width 74 height 11
click at [485, 159] on input at bounding box center [513, 158] width 81 height 10
type input "02WS053"
click at [526, 130] on button "Create group" at bounding box center [536, 127] width 38 height 12
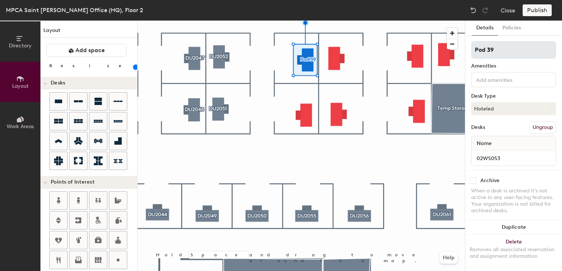
click at [401, 51] on div "Directory Layout Work Areas Layout Add space Resize Desks Points of Interest Fu…" at bounding box center [281, 146] width 562 height 251
type input "DU2053"
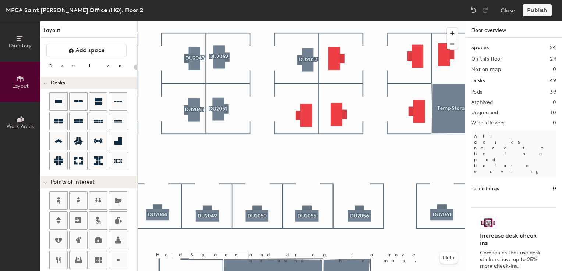
type input "100"
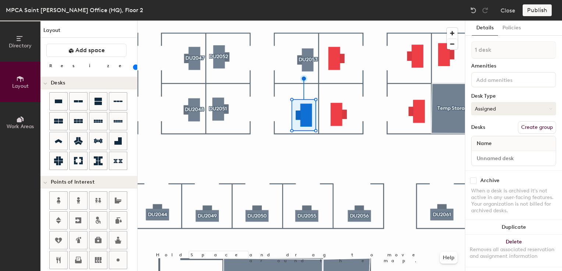
click at [492, 112] on button "Assigned" at bounding box center [513, 108] width 85 height 13
click at [486, 155] on div "Hoteled" at bounding box center [508, 153] width 74 height 11
click at [498, 154] on input at bounding box center [513, 158] width 81 height 10
type input "02WS054"
click at [520, 126] on button "Create group" at bounding box center [536, 127] width 38 height 12
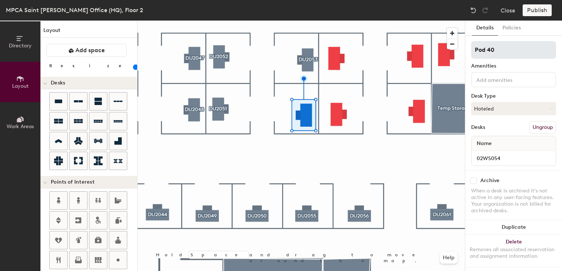
click at [420, 47] on div "Directory Layout Work Areas Layout Add space Resize Desks Points of Interest Fu…" at bounding box center [281, 146] width 562 height 251
type input "DU2054"
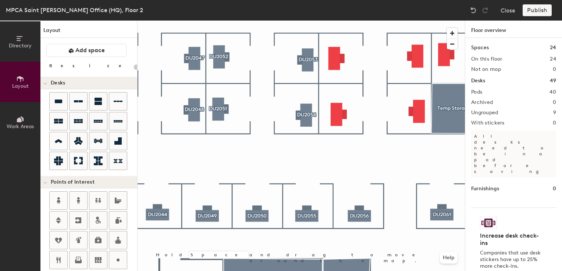
type input "100"
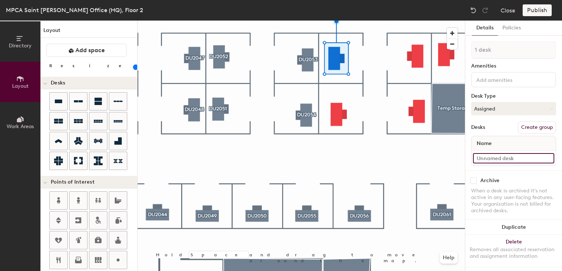
click at [493, 157] on input at bounding box center [513, 158] width 81 height 10
click at [495, 107] on button "Assigned" at bounding box center [513, 108] width 85 height 13
click at [479, 154] on div "Hoteled" at bounding box center [508, 153] width 74 height 11
click at [485, 157] on input at bounding box center [513, 158] width 81 height 10
type input "02WS058"
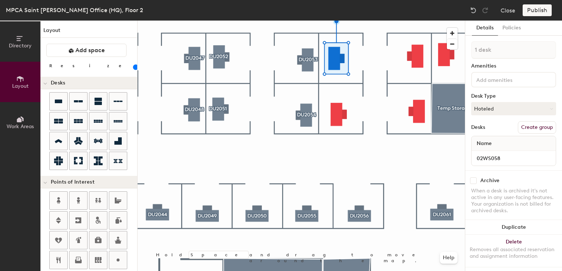
click at [529, 128] on button "Create group" at bounding box center [536, 127] width 38 height 12
click at [400, 37] on div "Directory Layout Work Areas Layout Add space Resize Desks Points of Interest Fu…" at bounding box center [281, 146] width 562 height 251
type input "DU2058"
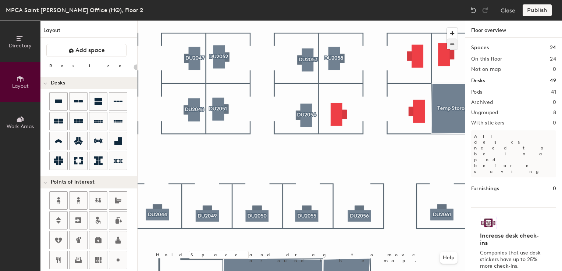
type input "100"
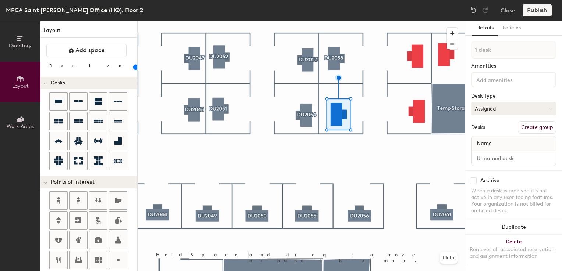
click at [498, 107] on button "Assigned" at bounding box center [513, 108] width 85 height 13
click at [486, 153] on div "Hoteled" at bounding box center [508, 153] width 74 height 11
click at [481, 157] on input at bounding box center [513, 158] width 81 height 10
type input "02WS057"
click at [526, 127] on button "Create group" at bounding box center [536, 127] width 38 height 12
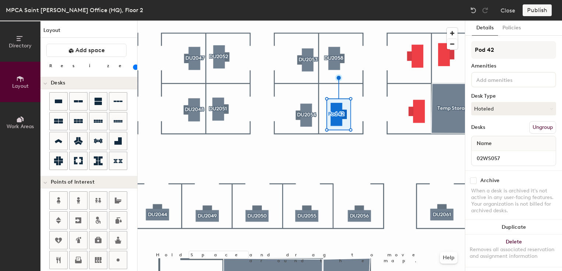
click at [448, 49] on div "Directory Layout Work Areas Layout Add space Resize Desks Points of Interest Fu…" at bounding box center [281, 146] width 562 height 251
type input "DU2057"
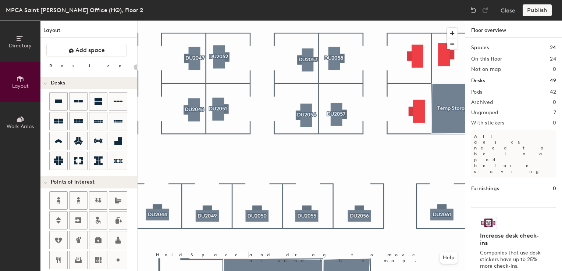
type input "100"
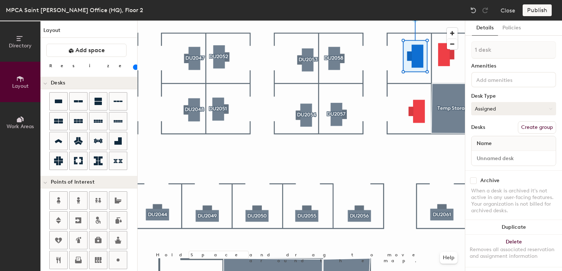
click at [501, 108] on button "Assigned" at bounding box center [513, 108] width 85 height 13
click at [481, 155] on div "Hoteled" at bounding box center [508, 153] width 74 height 11
click at [480, 161] on input at bounding box center [513, 158] width 81 height 10
type input "02WS059"
click at [523, 127] on button "Create group" at bounding box center [536, 127] width 38 height 12
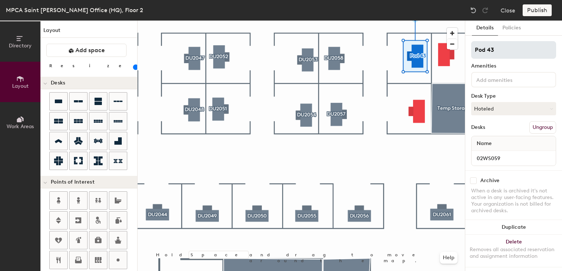
click at [444, 54] on div "Directory Layout Work Areas Layout Add space Resize Desks Points of Interest Fu…" at bounding box center [281, 146] width 562 height 251
type input "DU2059"
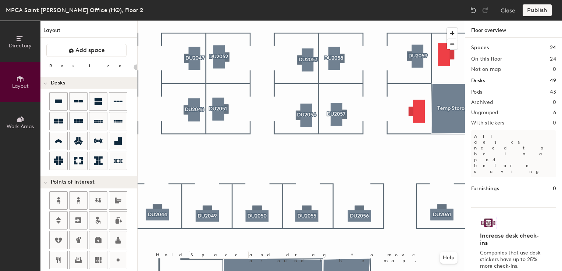
type input "100"
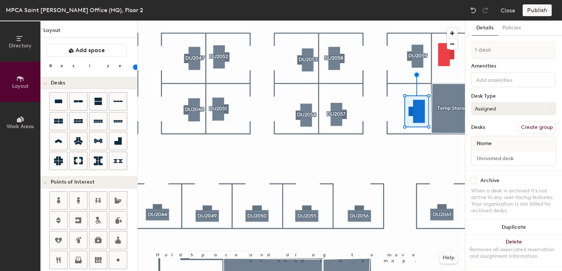
click at [508, 109] on button "Assigned" at bounding box center [513, 108] width 85 height 13
click at [484, 153] on div "Hoteled" at bounding box center [508, 153] width 74 height 11
click at [481, 161] on input at bounding box center [513, 158] width 81 height 10
type input "02WS060"
click at [525, 126] on button "Create group" at bounding box center [536, 127] width 38 height 12
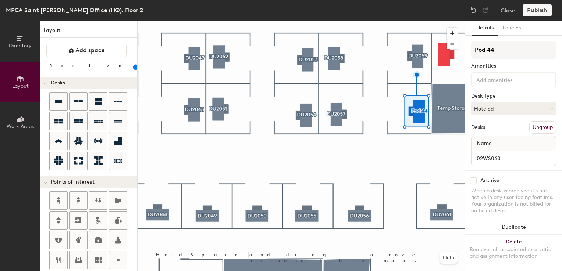
click at [405, 30] on div "Directory Layout Work Areas Layout Add space Resize Desks Points of Interest Fu…" at bounding box center [281, 146] width 562 height 251
type input "DU2060"
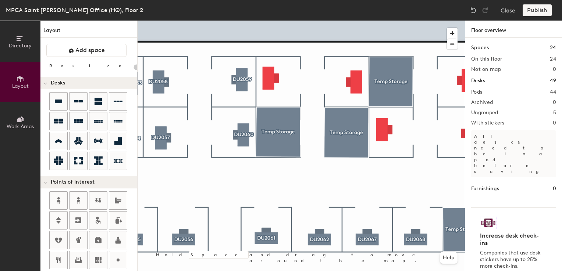
type input "100"
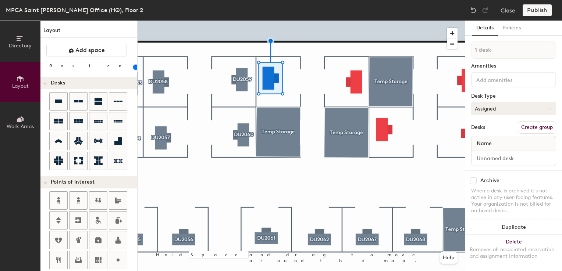
click at [504, 109] on button "Assigned" at bounding box center [513, 108] width 85 height 13
click at [489, 153] on div "Hoteled" at bounding box center [508, 153] width 74 height 11
click at [489, 155] on input at bounding box center [513, 158] width 81 height 10
type input "02WS065"
click at [526, 129] on button "Create group" at bounding box center [536, 127] width 38 height 12
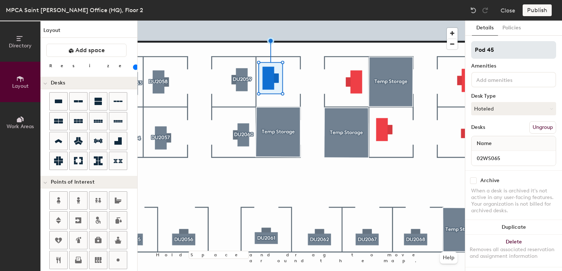
click at [423, 50] on div "Directory Layout Work Areas Layout Add space Resize Desks Points of Interest Fu…" at bounding box center [281, 146] width 562 height 251
type input "DU2065"
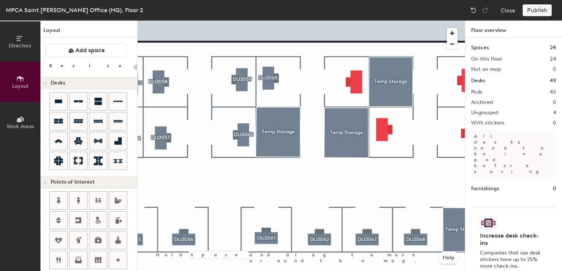
type input "100"
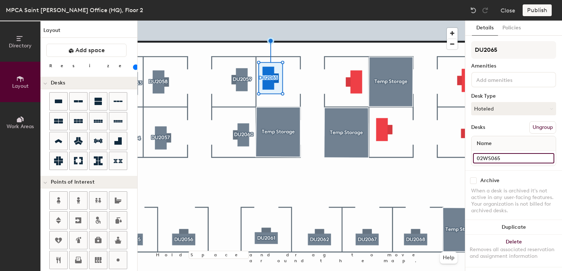
click at [509, 157] on input "02WS065" at bounding box center [513, 158] width 81 height 10
type input "02WS064"
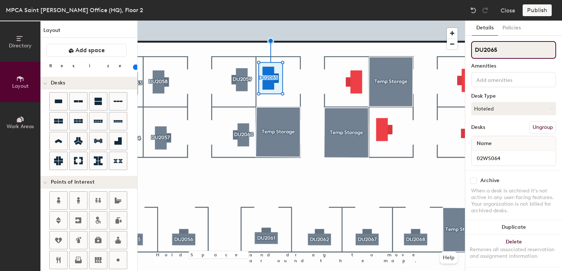
click at [507, 46] on input "DU2065" at bounding box center [513, 50] width 85 height 18
type input "DU2064"
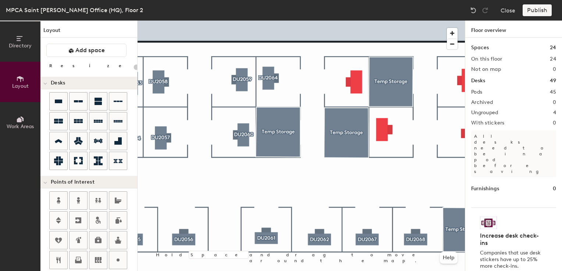
type input "100"
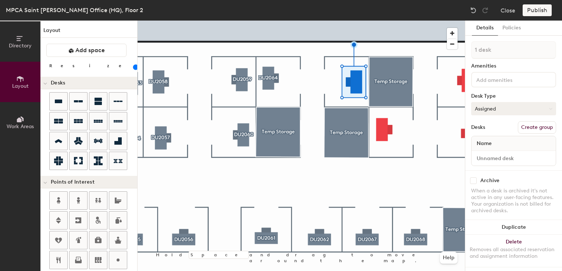
click at [498, 111] on button "Assigned" at bounding box center [513, 108] width 85 height 13
click at [491, 155] on div "Hoteled" at bounding box center [508, 153] width 74 height 11
click at [487, 161] on input at bounding box center [513, 158] width 81 height 10
type input "02WS065"
click at [521, 129] on button "Create group" at bounding box center [536, 127] width 38 height 12
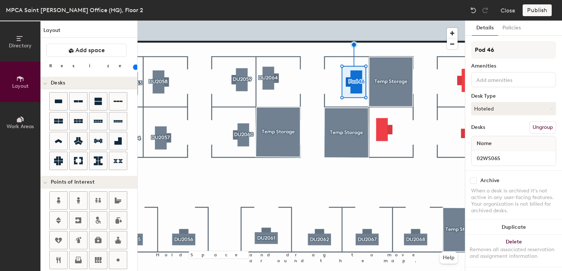
click at [451, 55] on div "Directory Layout Work Areas Layout Add space Resize Desks Points of Interest Fu…" at bounding box center [281, 146] width 562 height 251
type input "DU2065"
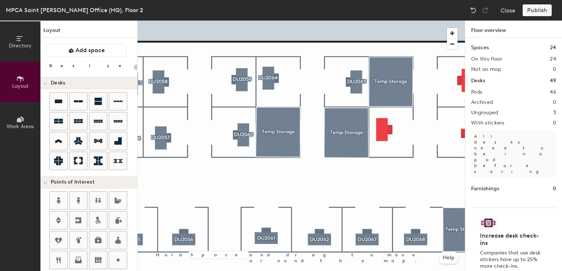
type input "100"
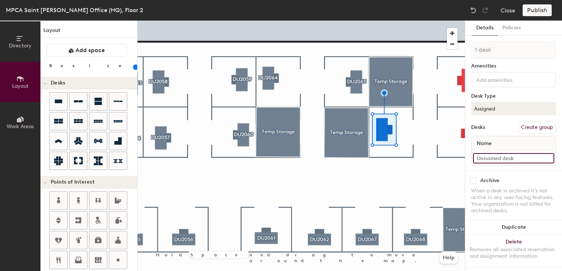
click at [484, 158] on input at bounding box center [513, 158] width 81 height 10
type input "02WS069"
click at [500, 110] on button "Assigned" at bounding box center [513, 108] width 85 height 13
click at [488, 151] on div "Hoteled" at bounding box center [508, 153] width 74 height 11
click at [528, 125] on button "Create group" at bounding box center [536, 127] width 38 height 12
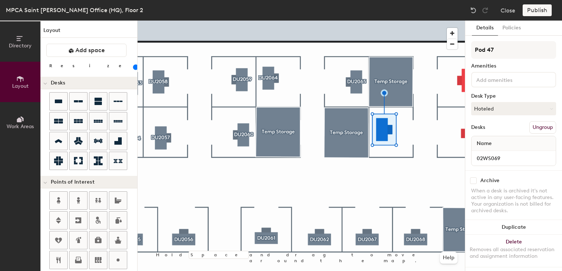
click at [463, 47] on div "Directory Layout Work Areas Layout Add space Resize Desks Points of Interest Fu…" at bounding box center [281, 146] width 562 height 251
type input "DU2069"
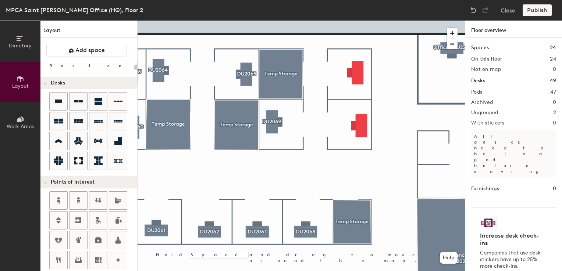
type input "100"
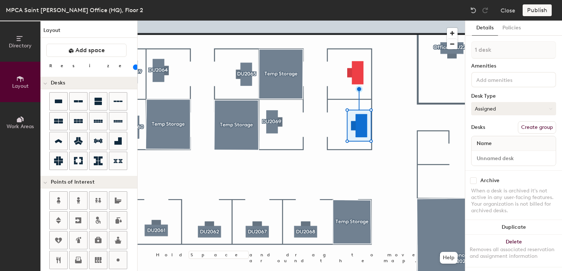
click at [490, 108] on button "Assigned" at bounding box center [513, 108] width 85 height 13
click at [486, 152] on div "Hoteled" at bounding box center [508, 153] width 74 height 11
click at [485, 157] on input at bounding box center [513, 158] width 81 height 10
type input "02WS072"
click at [531, 129] on button "Create group" at bounding box center [536, 127] width 38 height 12
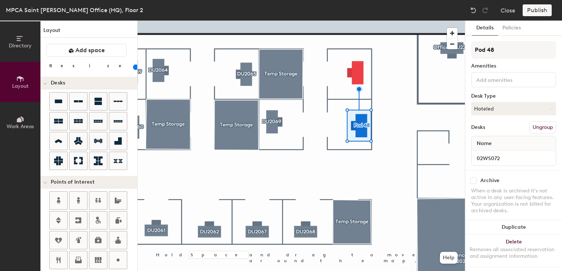
click at [457, 54] on div "Directory Layout Work Areas Layout Add space Resize Desks Points of Interest Fu…" at bounding box center [281, 146] width 562 height 251
type input "DU2072"
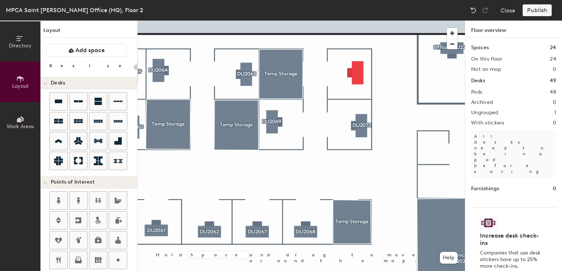
type input "100"
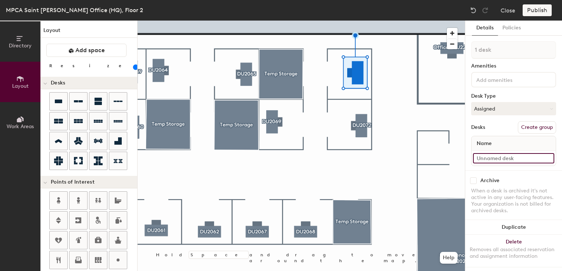
click at [489, 158] on input at bounding box center [513, 158] width 81 height 10
type input "02WS071"
click at [515, 113] on button "Assigned" at bounding box center [513, 108] width 85 height 13
click at [493, 154] on div "Hoteled" at bounding box center [508, 153] width 74 height 11
click at [524, 126] on button "Create group" at bounding box center [536, 127] width 38 height 12
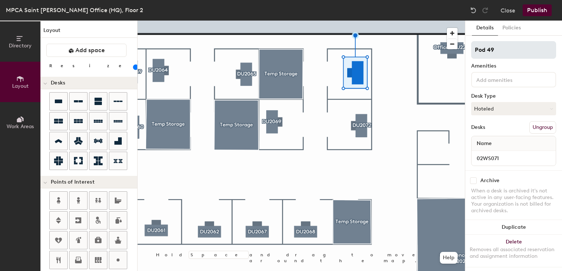
click at [445, 52] on div "Directory Layout Work Areas Layout Add space Resize Desks Points of Interest Fu…" at bounding box center [281, 146] width 562 height 251
type input "DU2071"
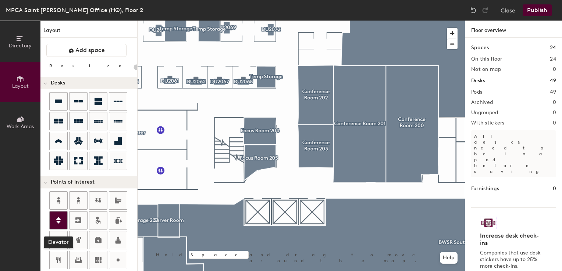
click at [58, 221] on icon at bounding box center [58, 220] width 5 height 7
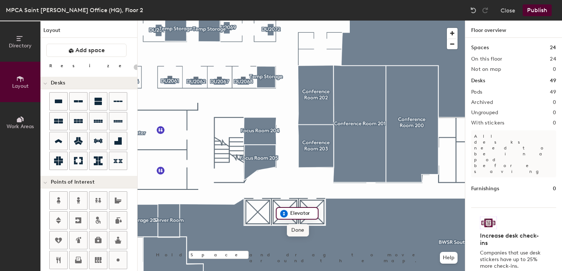
click at [298, 231] on span "Done" at bounding box center [298, 230] width 22 height 12
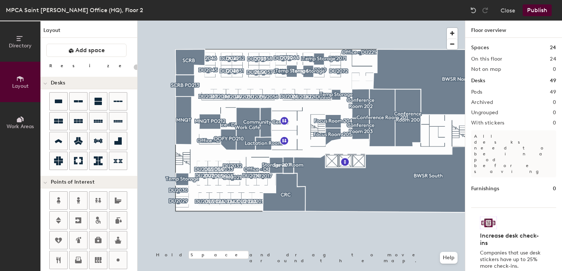
click at [528, 14] on button "Publish" at bounding box center [536, 10] width 29 height 12
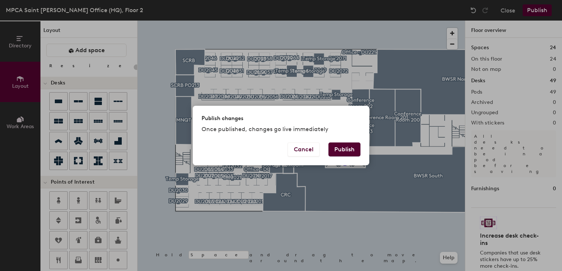
click at [341, 152] on button "Publish" at bounding box center [344, 150] width 32 height 14
type input "20"
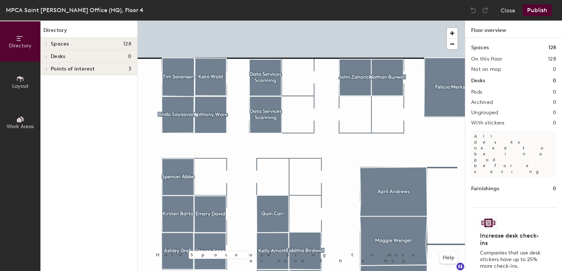
click at [31, 82] on button "Layout" at bounding box center [20, 82] width 40 height 40
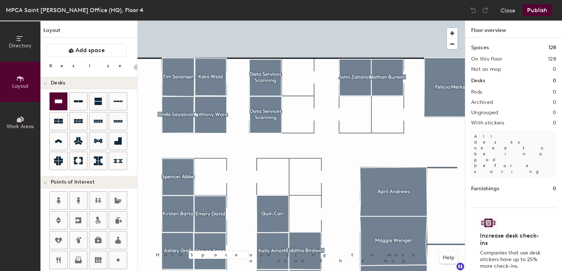
click at [64, 95] on div at bounding box center [59, 102] width 18 height 18
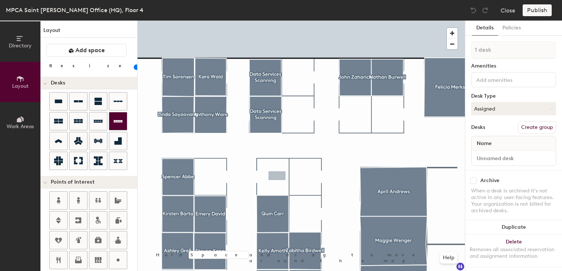
type input "100"
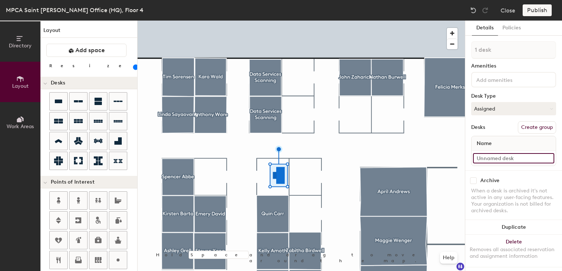
click at [491, 162] on input at bounding box center [513, 158] width 81 height 10
type input "04WS150"
click at [507, 112] on button "Assigned" at bounding box center [513, 108] width 85 height 13
click at [485, 154] on div "Hoteled" at bounding box center [508, 153] width 74 height 11
click at [519, 126] on button "Create group" at bounding box center [536, 127] width 38 height 12
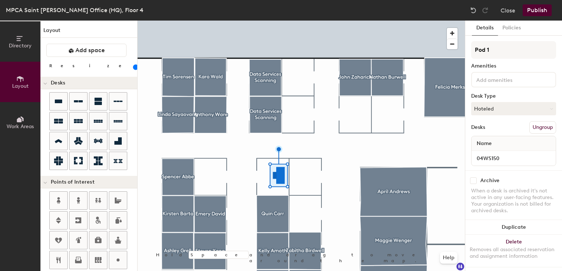
click at [435, 50] on div "Directory Layout Work Areas Layout Add space Resize Desks Points of Interest Fu…" at bounding box center [281, 146] width 562 height 251
type input "DU4150"
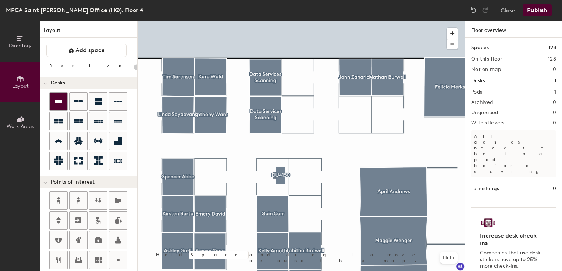
click at [51, 96] on div at bounding box center [59, 102] width 18 height 18
type input "100"
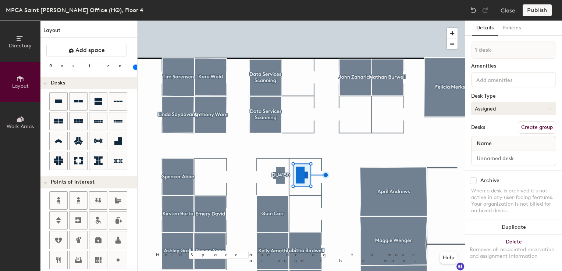
click at [482, 109] on button "Assigned" at bounding box center [513, 108] width 85 height 13
click at [482, 156] on div "Hoteled" at bounding box center [508, 153] width 74 height 11
click at [479, 161] on input at bounding box center [513, 158] width 81 height 10
type input "04WS151"
click at [525, 129] on button "Create group" at bounding box center [536, 127] width 38 height 12
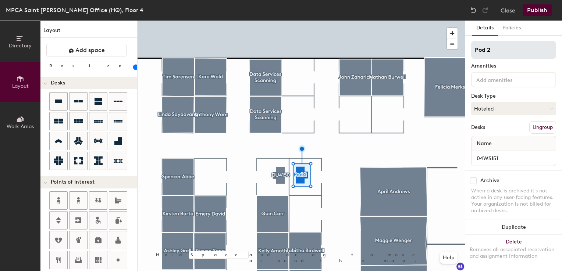
click at [445, 53] on div "Directory Layout Work Areas Layout Add space Resize Desks Points of Interest Fu…" at bounding box center [281, 146] width 562 height 251
type input "DU4151"
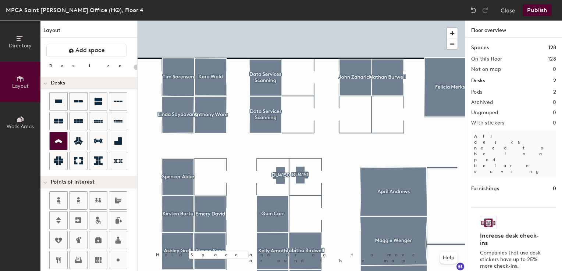
click at [55, 138] on icon at bounding box center [58, 141] width 9 height 8
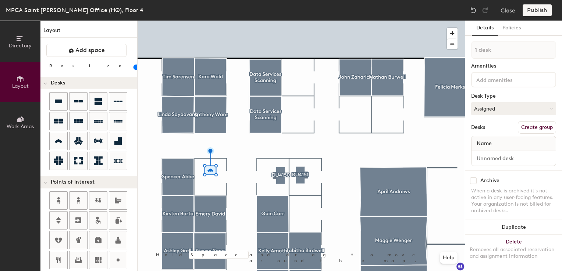
drag, startPoint x: 75, startPoint y: 67, endPoint x: 69, endPoint y: 67, distance: 5.9
type input "40"
click at [133, 67] on input "range" at bounding box center [133, 67] width 0 height 6
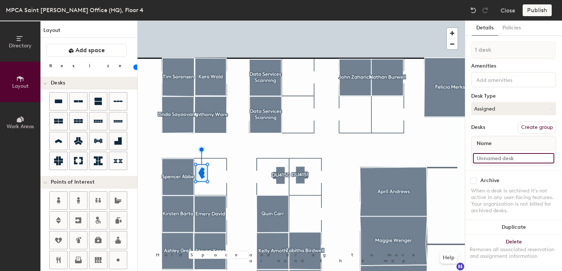
click at [488, 154] on input at bounding box center [513, 158] width 81 height 10
type input "04WS131"
click at [490, 112] on button "Assigned" at bounding box center [513, 108] width 85 height 13
click at [482, 141] on div "Hot" at bounding box center [508, 142] width 74 height 11
click at [523, 127] on button "Create group" at bounding box center [536, 127] width 38 height 12
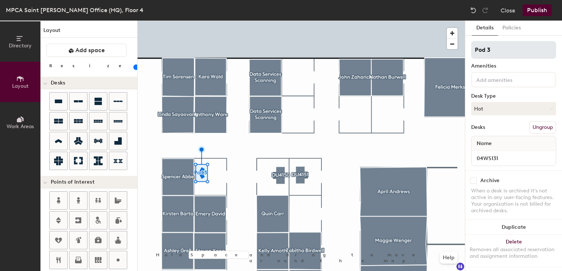
drag, startPoint x: 498, startPoint y: 53, endPoint x: 474, endPoint y: 52, distance: 23.2
click at [474, 52] on input "Pod 3" at bounding box center [513, 50] width 85 height 18
type input "Flex4131"
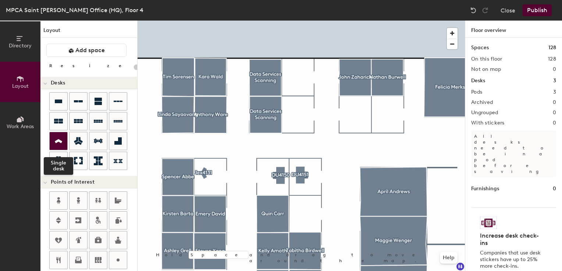
click at [60, 136] on div at bounding box center [59, 141] width 18 height 18
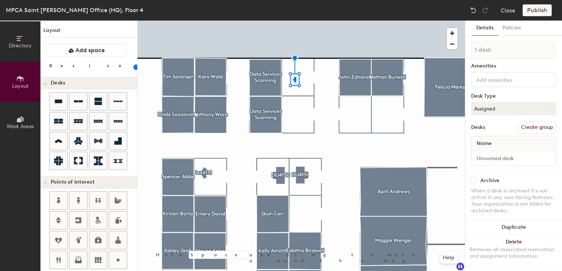
drag, startPoint x: 75, startPoint y: 67, endPoint x: 70, endPoint y: 67, distance: 4.8
type input "40"
click at [133, 67] on input "range" at bounding box center [133, 67] width 0 height 6
click at [484, 112] on button "Assigned" at bounding box center [513, 108] width 85 height 13
click at [479, 141] on div "Hot" at bounding box center [508, 142] width 74 height 11
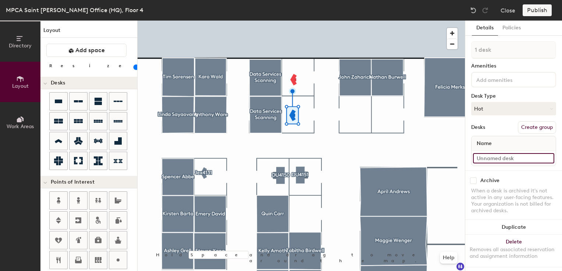
click at [483, 159] on input at bounding box center [513, 158] width 81 height 10
type input "04WS123"
click at [531, 130] on button "Create group" at bounding box center [536, 127] width 38 height 12
click at [458, 52] on div "Directory Layout Work Areas Layout Add space Resize Desks Points of Interest Fu…" at bounding box center [281, 146] width 562 height 251
type input "Flex4123"
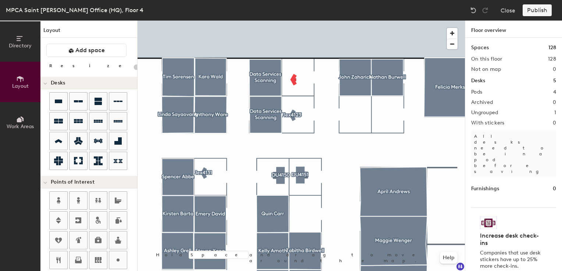
type input "40"
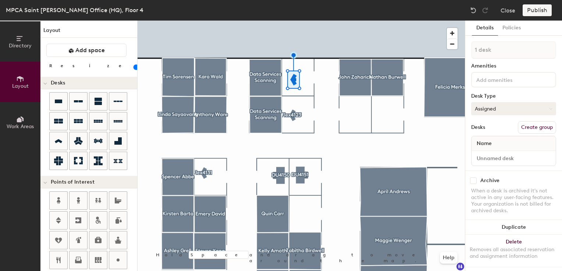
click at [478, 107] on button "Assigned" at bounding box center [513, 108] width 85 height 13
click at [486, 142] on div "Hot" at bounding box center [508, 142] width 74 height 11
click at [483, 156] on input at bounding box center [513, 158] width 81 height 10
type input "04WS122"
click at [517, 126] on button "Create group" at bounding box center [536, 127] width 38 height 12
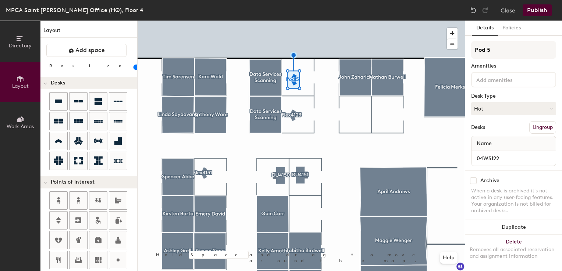
click at [438, 49] on div "Directory Layout Work Areas Layout Add space Resize Desks Points of Interest Fu…" at bounding box center [281, 146] width 562 height 251
type input "Flex4122"
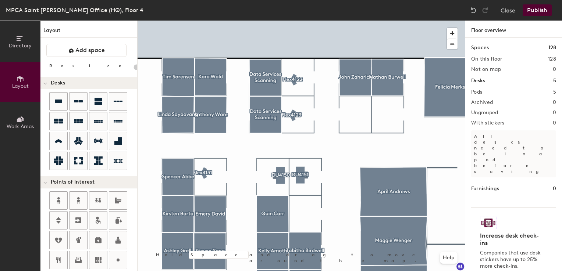
type input "40"
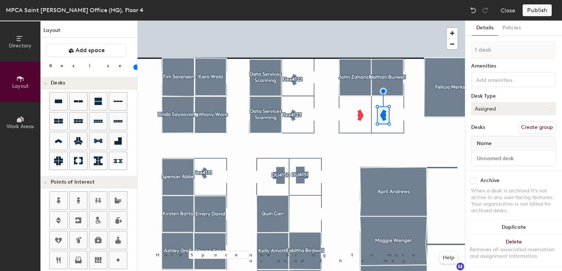
click at [484, 105] on button "Assigned" at bounding box center [513, 108] width 85 height 13
click at [484, 141] on div "Hot" at bounding box center [508, 142] width 74 height 11
click at [482, 156] on input at bounding box center [513, 158] width 81 height 10
type input "04WS117"
click at [529, 127] on button "Create group" at bounding box center [536, 127] width 38 height 12
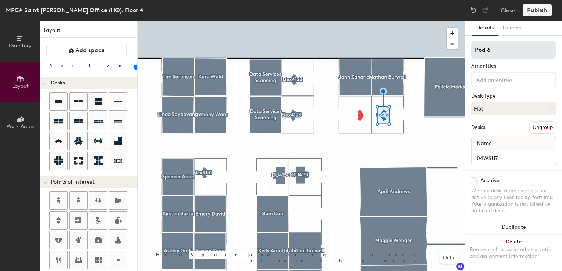
click at [398, 48] on div "Directory Layout Work Areas Layout Add space Resize Desks Points of Interest Fu…" at bounding box center [281, 146] width 562 height 251
type input "Flex4117"
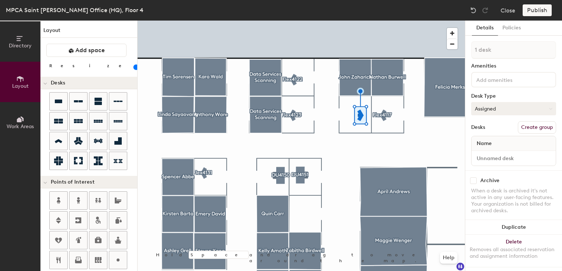
click at [488, 108] on button "Assigned" at bounding box center [513, 108] width 85 height 13
click at [483, 140] on div "Hot" at bounding box center [508, 142] width 74 height 11
click at [484, 158] on input at bounding box center [513, 158] width 81 height 10
type input "04WS120"
click at [530, 124] on button "Create group" at bounding box center [536, 127] width 38 height 12
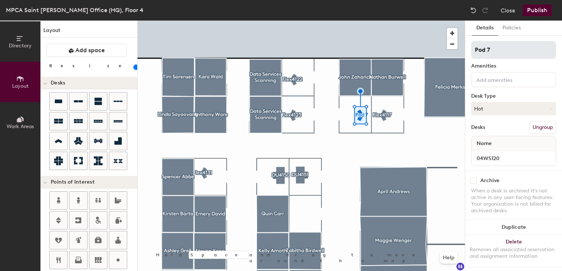
click at [395, 43] on div "Directory Layout Work Areas Layout Add space Resize Desks Points of Interest Fu…" at bounding box center [281, 146] width 562 height 251
type input "Flex4120"
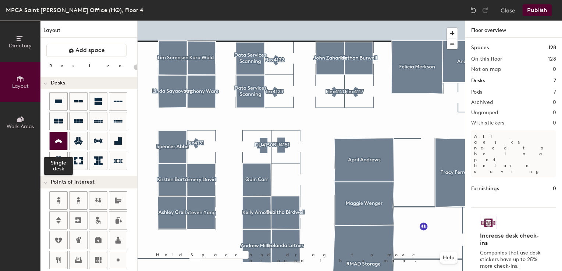
click at [53, 138] on div at bounding box center [59, 141] width 18 height 18
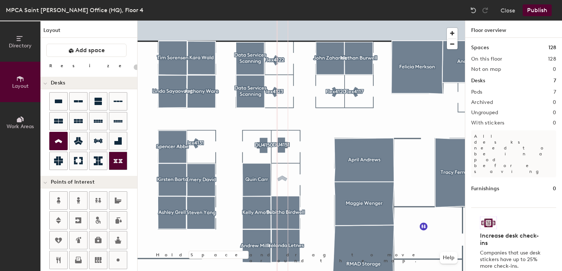
type input "40"
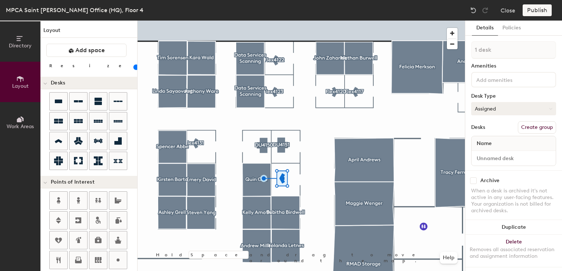
click at [484, 104] on button "Assigned" at bounding box center [513, 108] width 85 height 13
click at [481, 141] on div "Hot" at bounding box center [508, 142] width 74 height 11
click at [484, 154] on input at bounding box center [513, 158] width 81 height 10
type input "04WS149"
click at [532, 129] on button "Create group" at bounding box center [536, 127] width 38 height 12
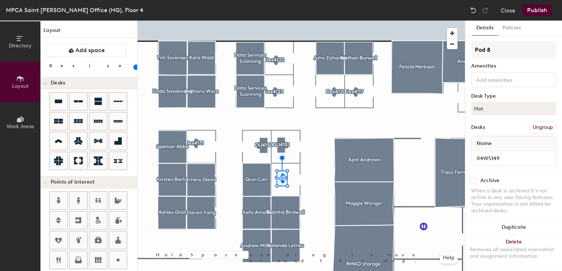
click at [463, 51] on div "Directory Layout Work Areas Layout Add space Resize Desks Points of Interest Fu…" at bounding box center [281, 146] width 562 height 251
type input "Flex4149"
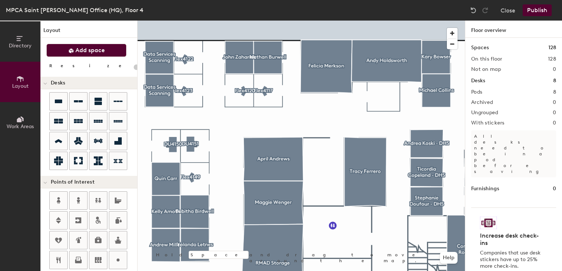
click at [88, 53] on span "Add space" at bounding box center [89, 50] width 29 height 7
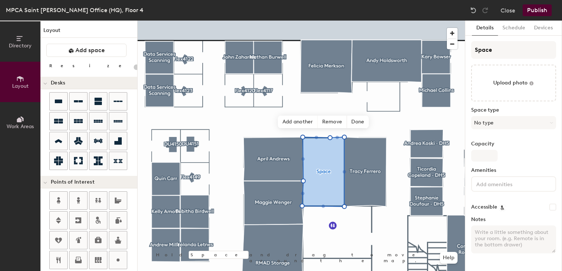
type input "20"
click at [490, 49] on input "Space" at bounding box center [513, 50] width 85 height 18
type input "B"
type input "20"
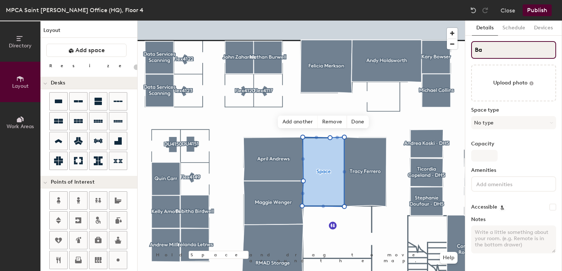
type input "Bar"
type input "20"
type input "[PERSON_NAME]"
type input "20"
type input "Barbar"
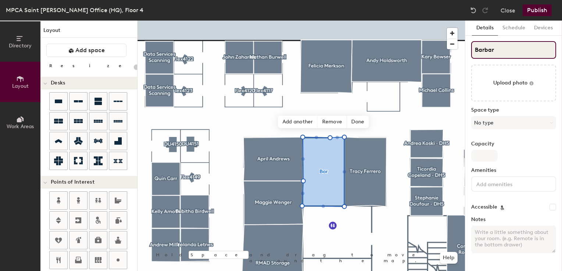
type input "20"
type input "[PERSON_NAME]"
type input "20"
type input "[PERSON_NAME]"
type input "20"
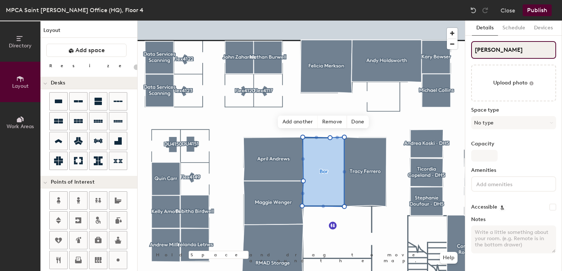
type input "[PERSON_NAME]"
type input "20"
type input "[PERSON_NAME] [PERSON_NAME]"
type input "20"
type input "[PERSON_NAME]"
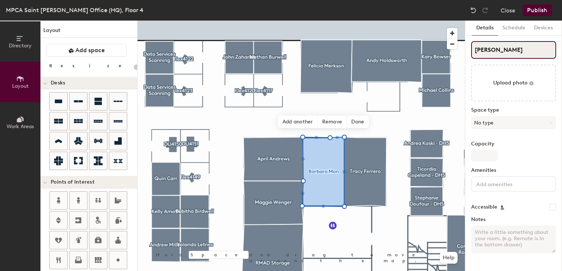
type input "20"
type input "[PERSON_NAME]"
type input "20"
type input "[PERSON_NAME]"
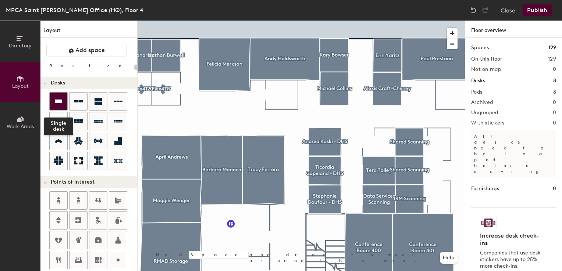
click at [57, 108] on div at bounding box center [59, 102] width 18 height 18
click at [55, 100] on icon at bounding box center [58, 102] width 7 height 4
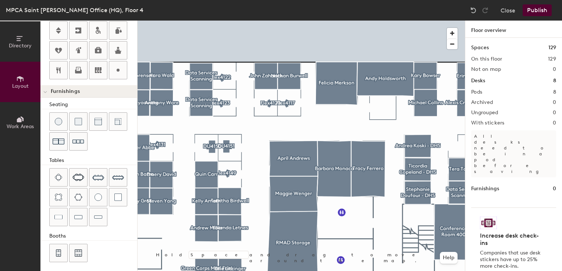
type input "100"
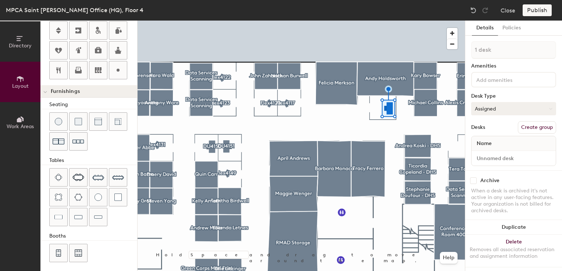
click at [489, 107] on button "Assigned" at bounding box center [513, 108] width 85 height 13
click at [483, 151] on div "Hoteled" at bounding box center [508, 153] width 74 height 11
click at [481, 159] on input at bounding box center [513, 158] width 81 height 10
type input "04WS111"
click at [531, 131] on button "Create group" at bounding box center [536, 127] width 38 height 12
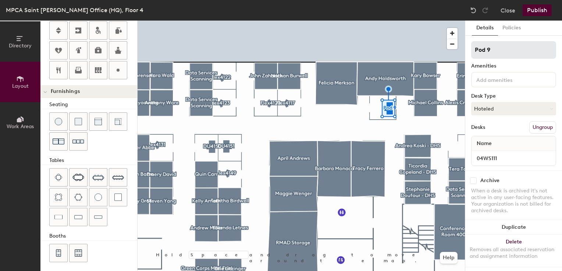
click at [411, 38] on div "Directory Layout Work Areas Layout Add space Resize Desks Points of Interest Fu…" at bounding box center [281, 146] width 562 height 251
type input "DU4111"
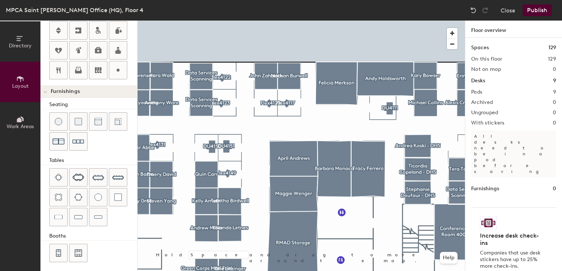
type input "20"
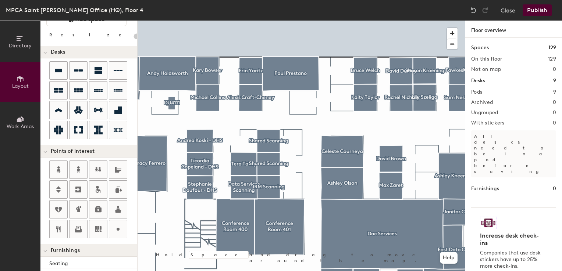
scroll to position [0, 0]
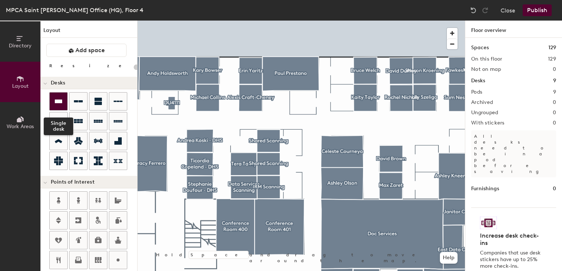
click at [59, 101] on icon at bounding box center [58, 102] width 7 height 4
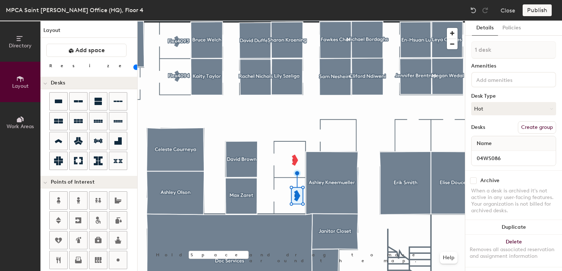
type input "04WS086"
click at [521, 127] on button "Create group" at bounding box center [536, 127] width 38 height 12
click at [436, 46] on div "Directory Layout Work Areas Layout Add space Resize Desks Points of Interest Fu…" at bounding box center [281, 146] width 562 height 251
type input "Flex4086"
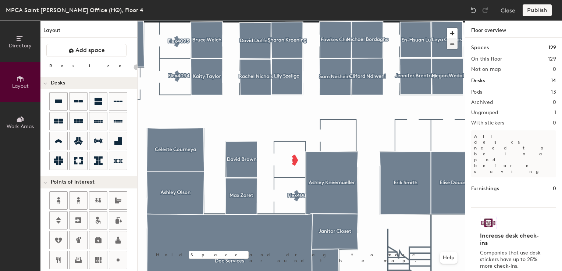
type input "40"
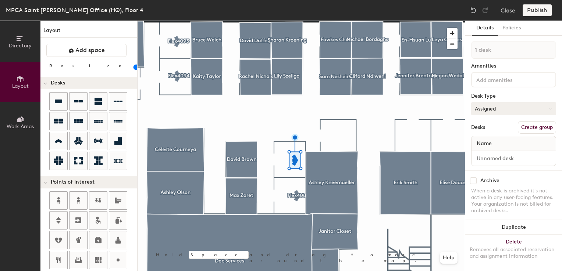
click at [495, 106] on button "Assigned" at bounding box center [513, 108] width 85 height 13
click at [488, 145] on div "Hot" at bounding box center [508, 142] width 74 height 11
click at [494, 157] on input at bounding box center [513, 158] width 81 height 10
type input "04WS085"
click at [520, 127] on button "Create group" at bounding box center [536, 127] width 38 height 12
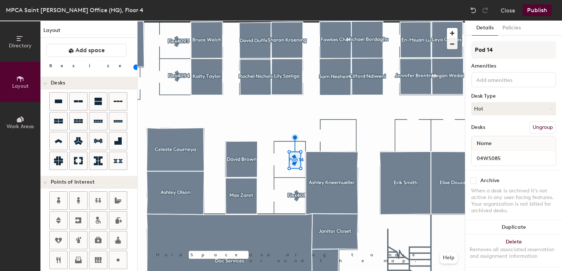
click at [428, 41] on div "Directory Layout Work Areas Layout Add space Resize Desks Points of Interest Fu…" at bounding box center [281, 146] width 562 height 251
type input "Flex4085"
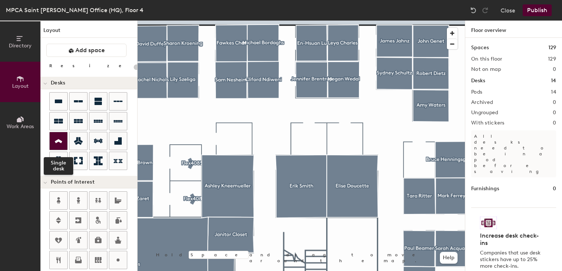
click at [57, 136] on div at bounding box center [59, 141] width 18 height 18
type input "40"
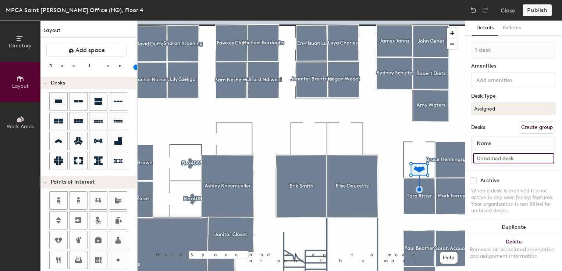
click at [504, 158] on input at bounding box center [513, 158] width 81 height 10
click at [498, 112] on button "Assigned" at bounding box center [513, 108] width 85 height 13
click at [490, 145] on div "Hot" at bounding box center [508, 142] width 74 height 11
click at [489, 158] on input at bounding box center [513, 158] width 81 height 10
type input "04WS062"
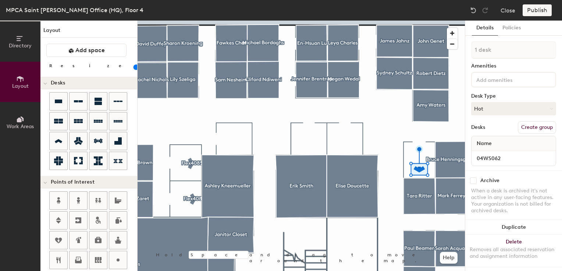
click at [528, 125] on button "Create group" at bounding box center [536, 127] width 38 height 12
click at [437, 49] on div "Directory Layout Work Areas Layout Add space Resize Desks Points of Interest Fu…" at bounding box center [281, 146] width 562 height 251
type input "Flex4062"
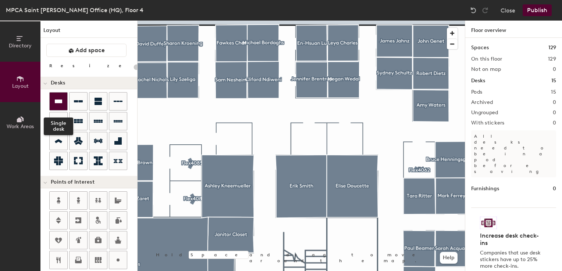
click at [54, 100] on icon at bounding box center [58, 101] width 9 height 9
click at [61, 101] on icon at bounding box center [58, 102] width 7 height 4
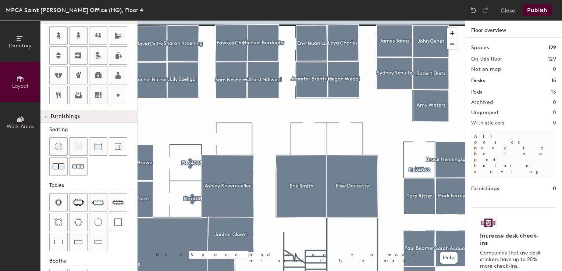
scroll to position [190, 0]
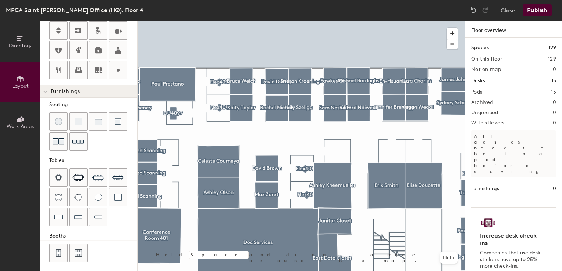
type input "100"
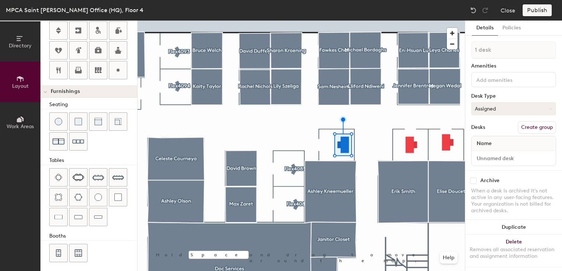
click at [482, 112] on button "Assigned" at bounding box center [513, 108] width 85 height 13
click at [478, 152] on div "Hoteled" at bounding box center [508, 153] width 74 height 11
click at [479, 157] on input at bounding box center [513, 158] width 81 height 10
type input "04WS079"
click at [530, 127] on button "Create group" at bounding box center [536, 127] width 38 height 12
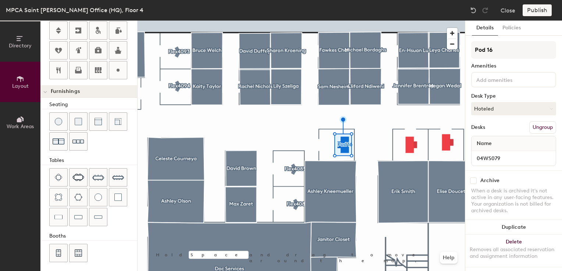
click at [448, 55] on div "Directory Layout Work Areas Layout Add space Resize Desks Points of Interest Fu…" at bounding box center [281, 146] width 562 height 251
type input "DU4079"
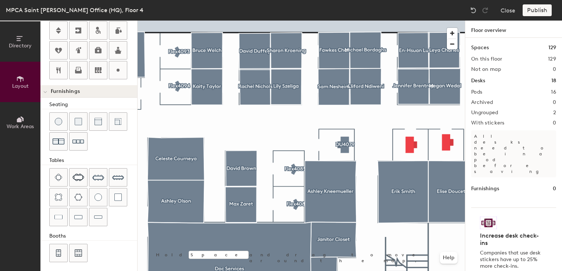
type input "100"
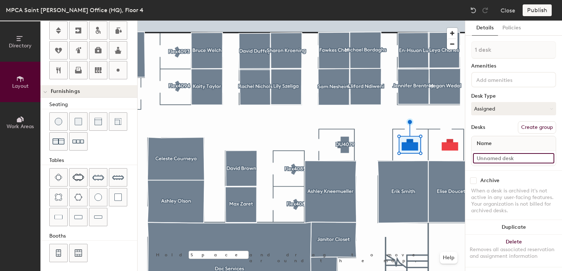
click at [487, 158] on input at bounding box center [513, 158] width 81 height 10
type input "04WS074"
click at [504, 106] on button "Assigned" at bounding box center [513, 108] width 85 height 13
click at [481, 153] on div "Hoteled" at bounding box center [508, 153] width 74 height 11
click at [523, 127] on button "Create group" at bounding box center [536, 127] width 38 height 12
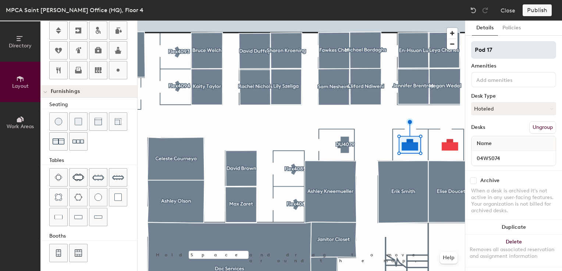
click at [432, 50] on div "Directory Layout Work Areas Layout Add space Resize Desks Points of Interest Fu…" at bounding box center [281, 146] width 562 height 251
type input "DU4074"
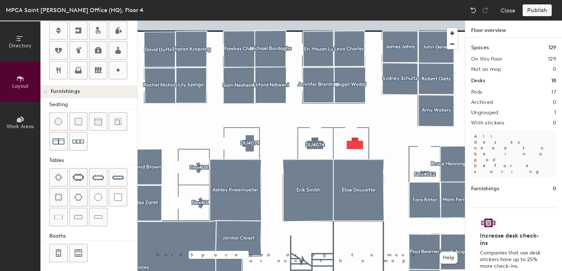
type input "100"
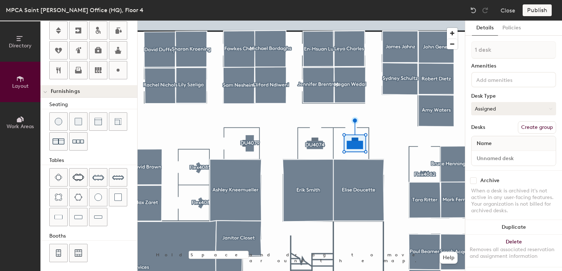
click at [494, 114] on button "Assigned" at bounding box center [513, 108] width 85 height 13
click at [490, 142] on div "Hot" at bounding box center [508, 142] width 74 height 11
click at [493, 107] on button "Hot" at bounding box center [513, 108] width 85 height 13
click at [485, 153] on div "Hoteled" at bounding box center [508, 153] width 74 height 11
click at [483, 159] on input at bounding box center [513, 158] width 81 height 10
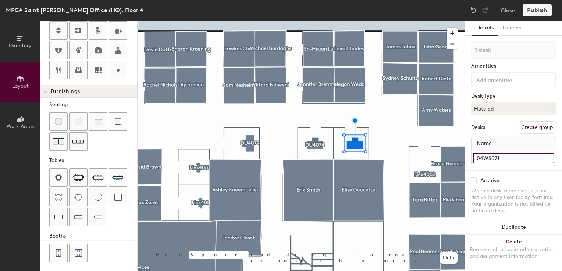
type input "04WS071"
click at [522, 129] on button "Create group" at bounding box center [536, 127] width 38 height 12
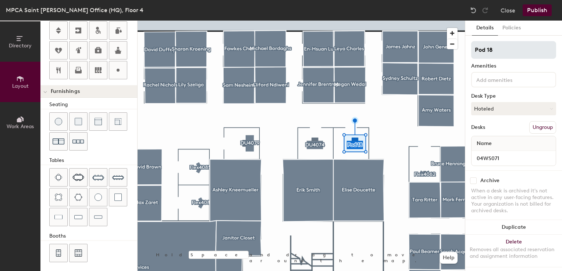
click at [486, 50] on input "Pod 18" at bounding box center [513, 50] width 85 height 18
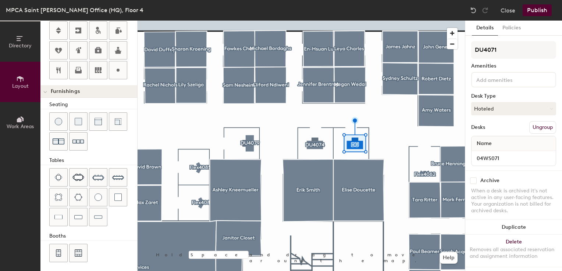
type input "DU4071"
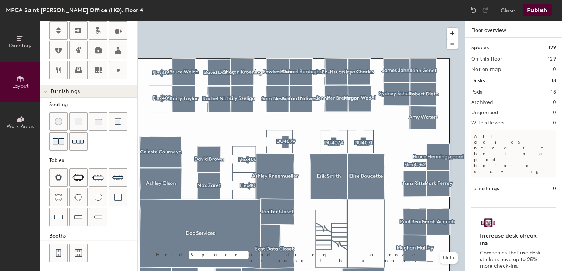
click at [387, 21] on div at bounding box center [300, 21] width 327 height 0
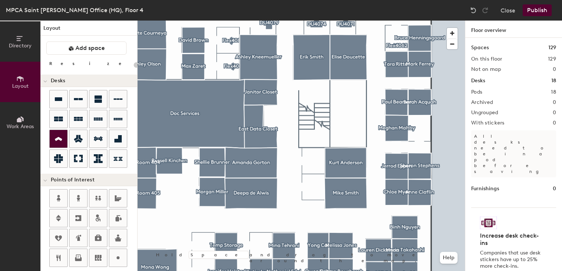
scroll to position [0, 0]
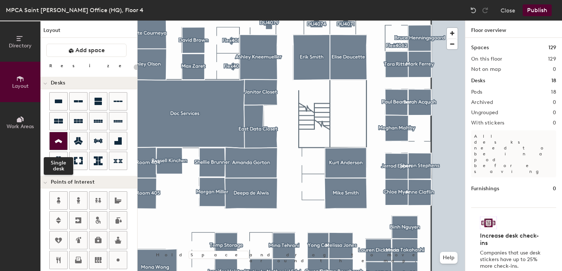
click at [57, 145] on div at bounding box center [59, 141] width 18 height 18
type input "40"
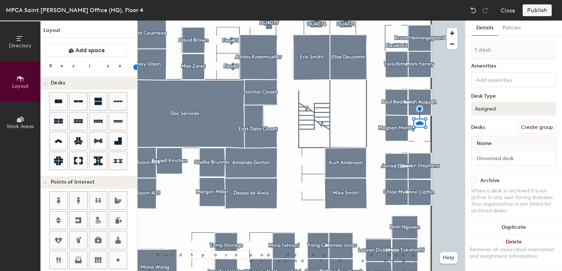
click at [495, 113] on button "Assigned" at bounding box center [513, 108] width 85 height 13
click at [478, 141] on div "Hot" at bounding box center [508, 142] width 74 height 11
click at [483, 156] on input at bounding box center [513, 158] width 81 height 10
type input "04WS057"
click at [519, 125] on button "Create group" at bounding box center [536, 127] width 38 height 12
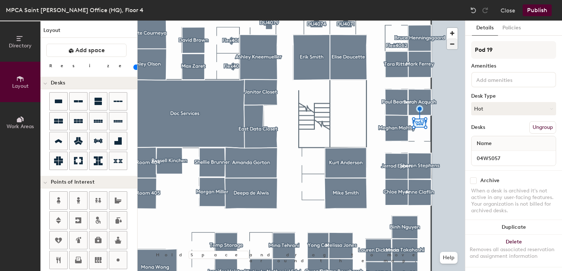
drag, startPoint x: 493, startPoint y: 45, endPoint x: 447, endPoint y: 47, distance: 46.4
click at [447, 47] on div "Directory Layout Work Areas Layout Add space Resize Desks Points of Interest Fu…" at bounding box center [281, 146] width 562 height 251
type input "Flex4057"
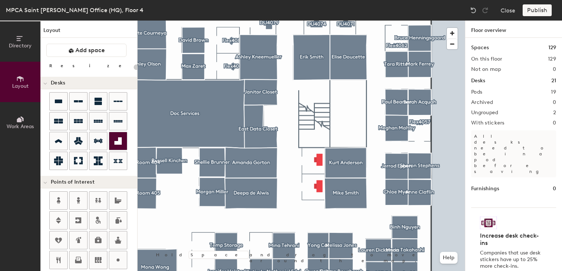
type input "100"
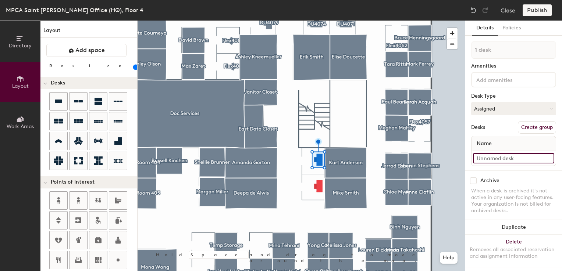
click at [503, 157] on input at bounding box center [513, 158] width 81 height 10
click at [493, 110] on button "Assigned" at bounding box center [513, 108] width 85 height 13
click at [489, 153] on div "Hoteled" at bounding box center [508, 153] width 74 height 11
click at [490, 157] on input at bounding box center [513, 158] width 81 height 10
type input "04WS048"
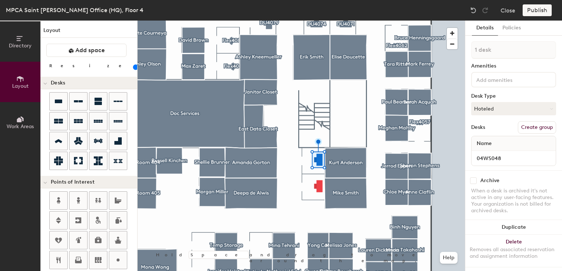
click at [518, 123] on button "Create group" at bounding box center [536, 127] width 38 height 12
click at [404, 42] on div "Directory Layout Work Areas Layout Add space Resize Desks Points of Interest Fu…" at bounding box center [281, 146] width 562 height 251
type input "DU4048"
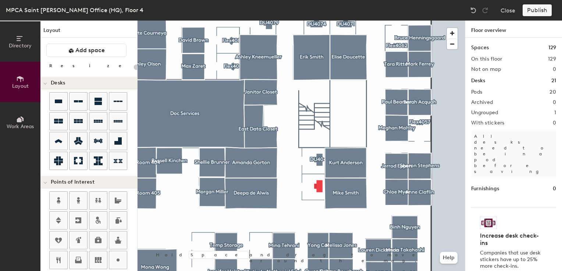
type input "100"
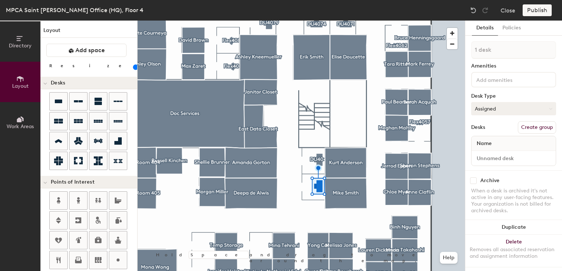
click at [488, 111] on button "Assigned" at bounding box center [513, 108] width 85 height 13
click at [479, 153] on div "Hoteled" at bounding box center [508, 153] width 74 height 11
click at [480, 160] on input at bounding box center [513, 158] width 81 height 10
type input "04WS049"
click at [534, 127] on button "Create group" at bounding box center [536, 127] width 38 height 12
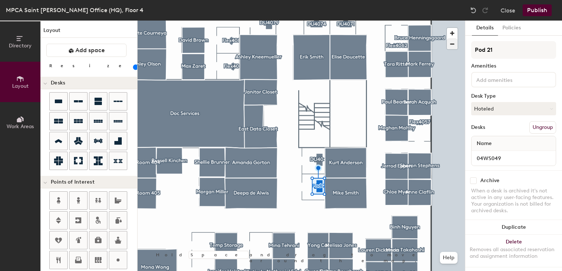
drag, startPoint x: 497, startPoint y: 48, endPoint x: 454, endPoint y: 48, distance: 43.4
click at [454, 48] on div "Directory Layout Work Areas Layout Add space Resize Desks Points of Interest Fu…" at bounding box center [281, 146] width 562 height 251
type input "DU4049"
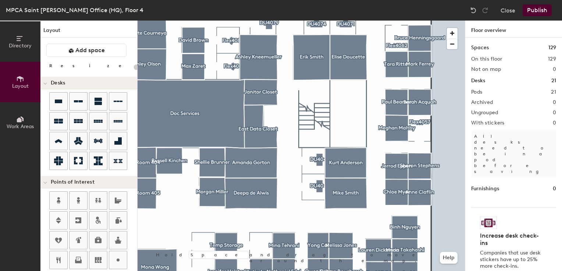
type input "20"
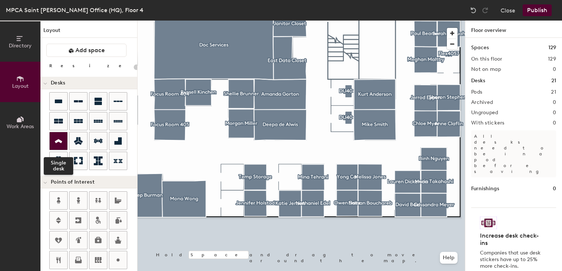
click at [55, 144] on icon at bounding box center [58, 141] width 9 height 8
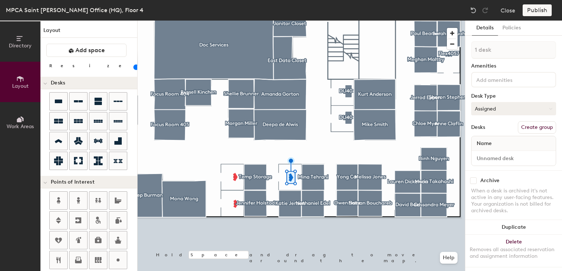
click at [488, 105] on button "Assigned" at bounding box center [513, 108] width 85 height 13
click at [481, 145] on div "Hot" at bounding box center [508, 142] width 74 height 11
type input "40"
click at [488, 157] on input at bounding box center [513, 158] width 81 height 10
type input "04WS032"
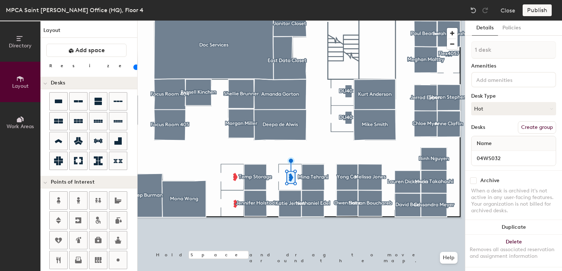
click at [523, 129] on button "Create group" at bounding box center [536, 127] width 38 height 12
click at [400, 54] on div "Directory Layout Work Areas Layout Add space Resize Desks Points of Interest Fu…" at bounding box center [281, 146] width 562 height 251
type input "Flex4032"
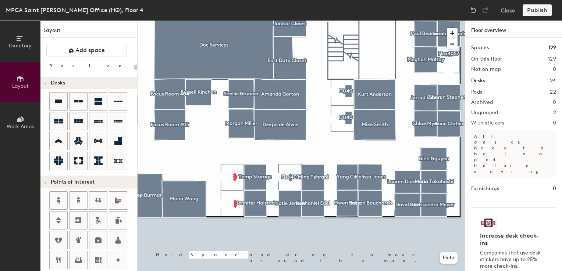
type input "40"
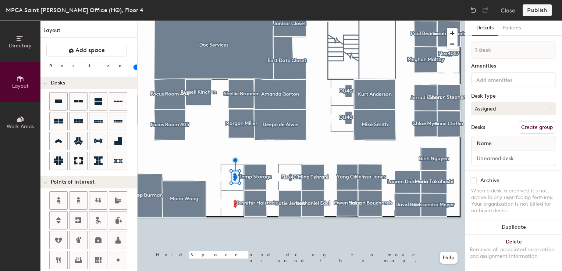
click at [495, 110] on button "Assigned" at bounding box center [513, 108] width 85 height 13
click at [484, 144] on div "Hot" at bounding box center [508, 142] width 74 height 11
click at [491, 157] on input at bounding box center [513, 158] width 81 height 10
type input "04WS028"
click at [523, 129] on button "Create group" at bounding box center [536, 127] width 38 height 12
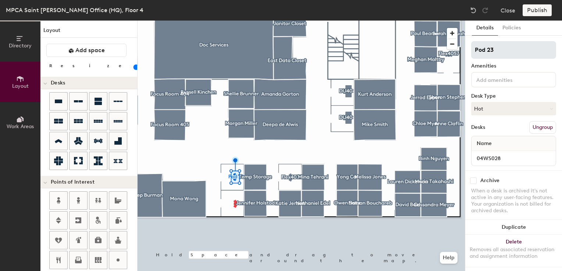
click at [434, 50] on div "Directory Layout Work Areas Layout Add space Resize Desks Points of Interest Fu…" at bounding box center [281, 146] width 562 height 251
type input "Flex4028"
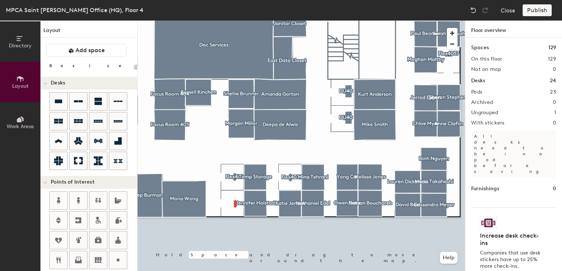
type input "40"
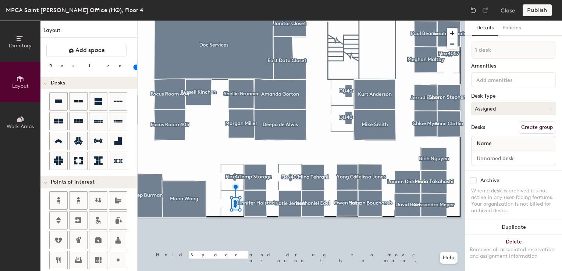
click at [483, 114] on button "Assigned" at bounding box center [513, 108] width 85 height 13
click at [478, 141] on div "Hot" at bounding box center [508, 142] width 74 height 11
click at [488, 157] on input at bounding box center [513, 158] width 81 height 10
type input "04WS029"
click at [530, 128] on button "Create group" at bounding box center [536, 127] width 38 height 12
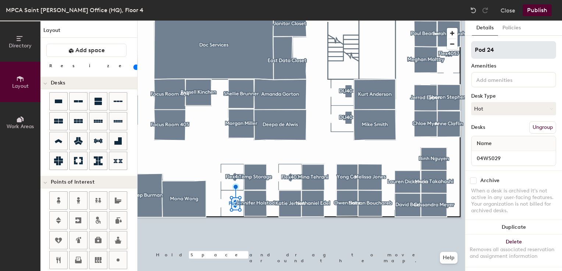
click at [357, 39] on div "Directory Layout Work Areas Layout Add space Resize Desks Points of Interest Fu…" at bounding box center [281, 146] width 562 height 251
type input "Flex4029"
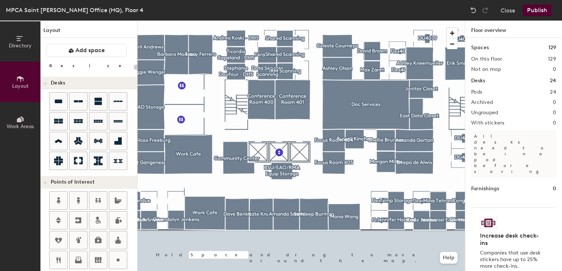
click at [223, 21] on div at bounding box center [300, 21] width 327 height 0
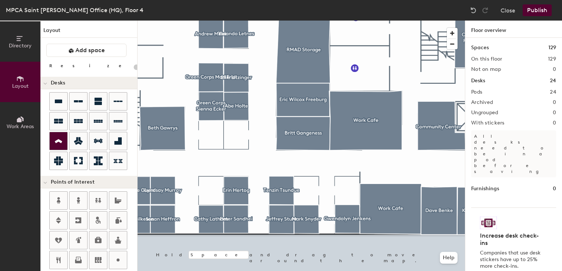
click at [57, 142] on icon at bounding box center [58, 141] width 9 height 8
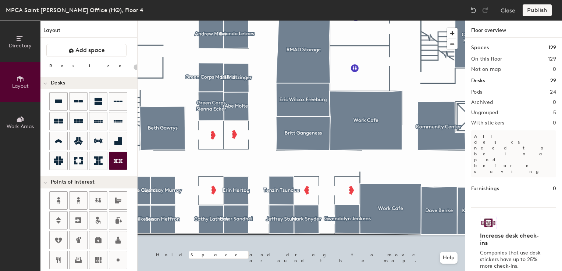
type input "40"
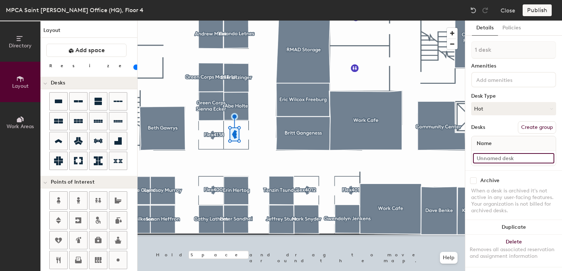
click at [512, 161] on input at bounding box center [513, 158] width 81 height 10
type input "04WS139"
click at [525, 126] on button "Create group" at bounding box center [536, 127] width 38 height 12
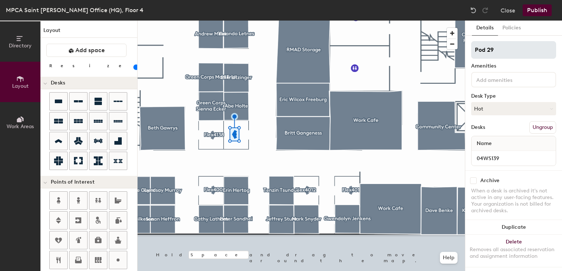
click at [487, 49] on input "Pod 29" at bounding box center [513, 50] width 85 height 18
type input "Flex4139"
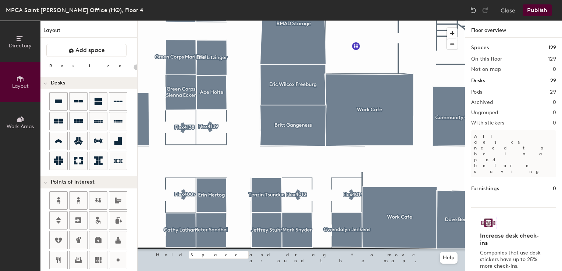
click at [536, 12] on button "Publish" at bounding box center [536, 10] width 29 height 12
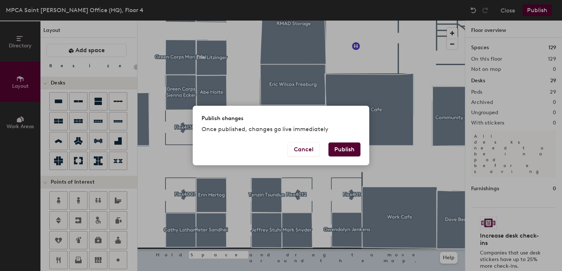
click at [351, 150] on button "Publish" at bounding box center [344, 150] width 32 height 14
type input "20"
